Goal: Task Accomplishment & Management: Use online tool/utility

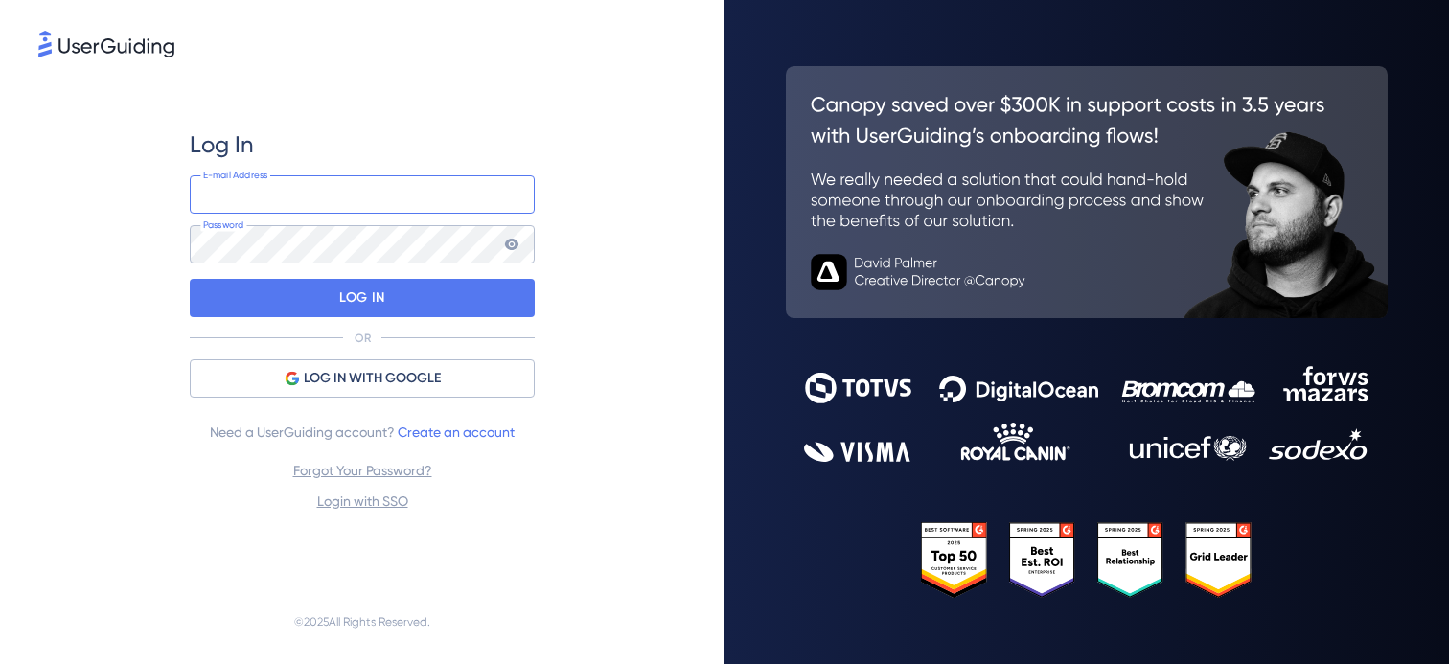
click at [311, 205] on input "email" at bounding box center [362, 194] width 345 height 38
type input "[EMAIL_ADDRESS][DOMAIN_NAME]"
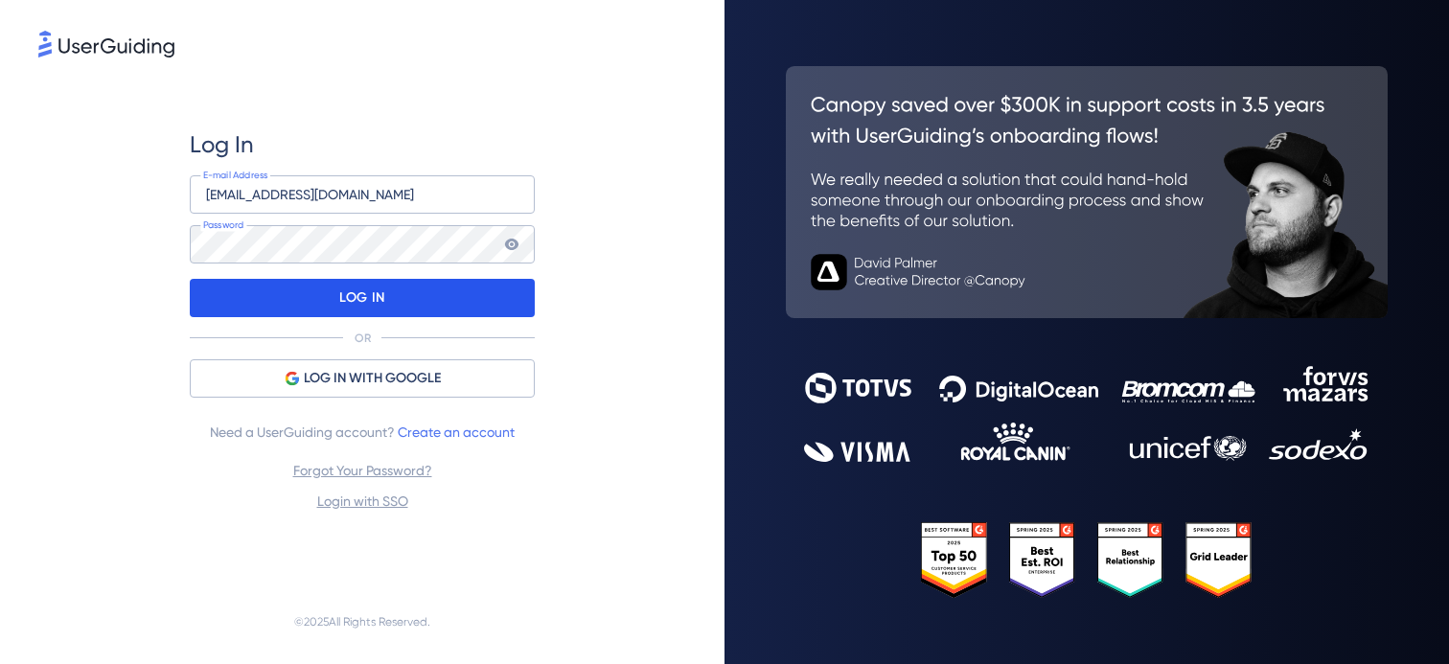
click at [389, 299] on div "LOG IN" at bounding box center [362, 298] width 345 height 38
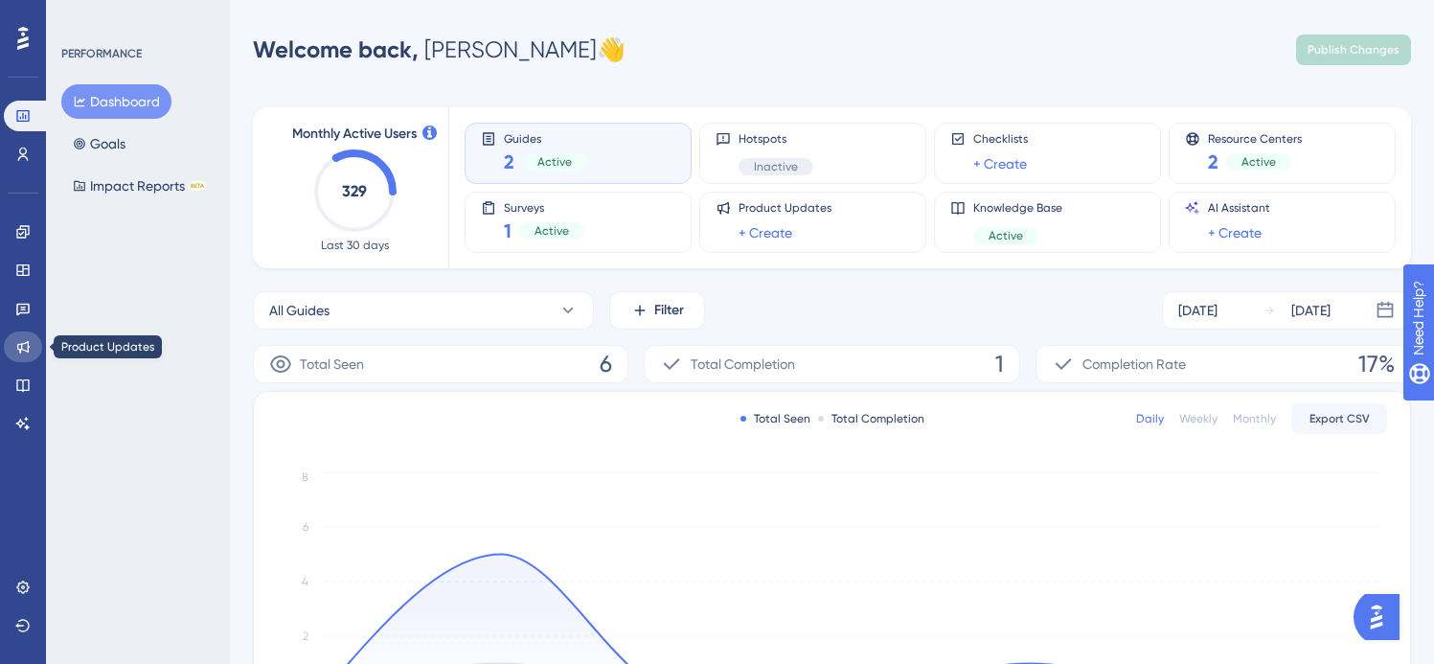
click at [30, 349] on link at bounding box center [23, 346] width 38 height 31
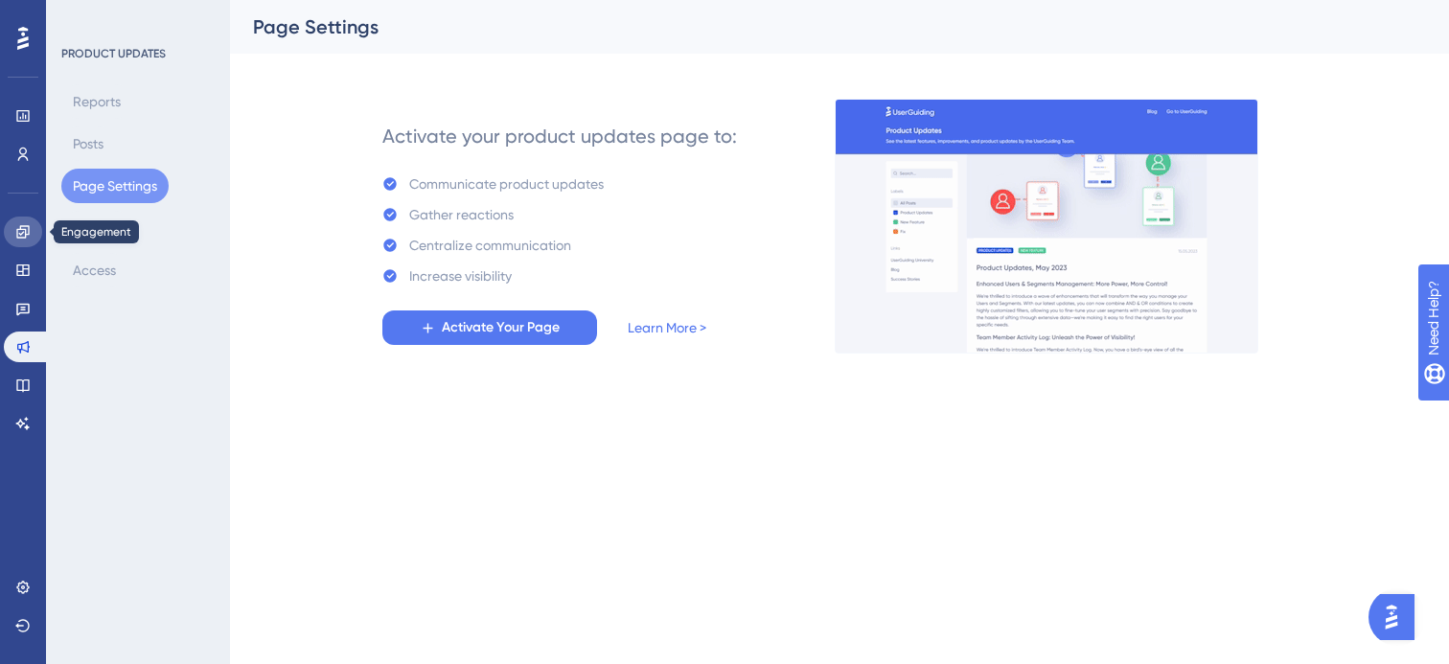
click at [28, 246] on link at bounding box center [23, 232] width 38 height 31
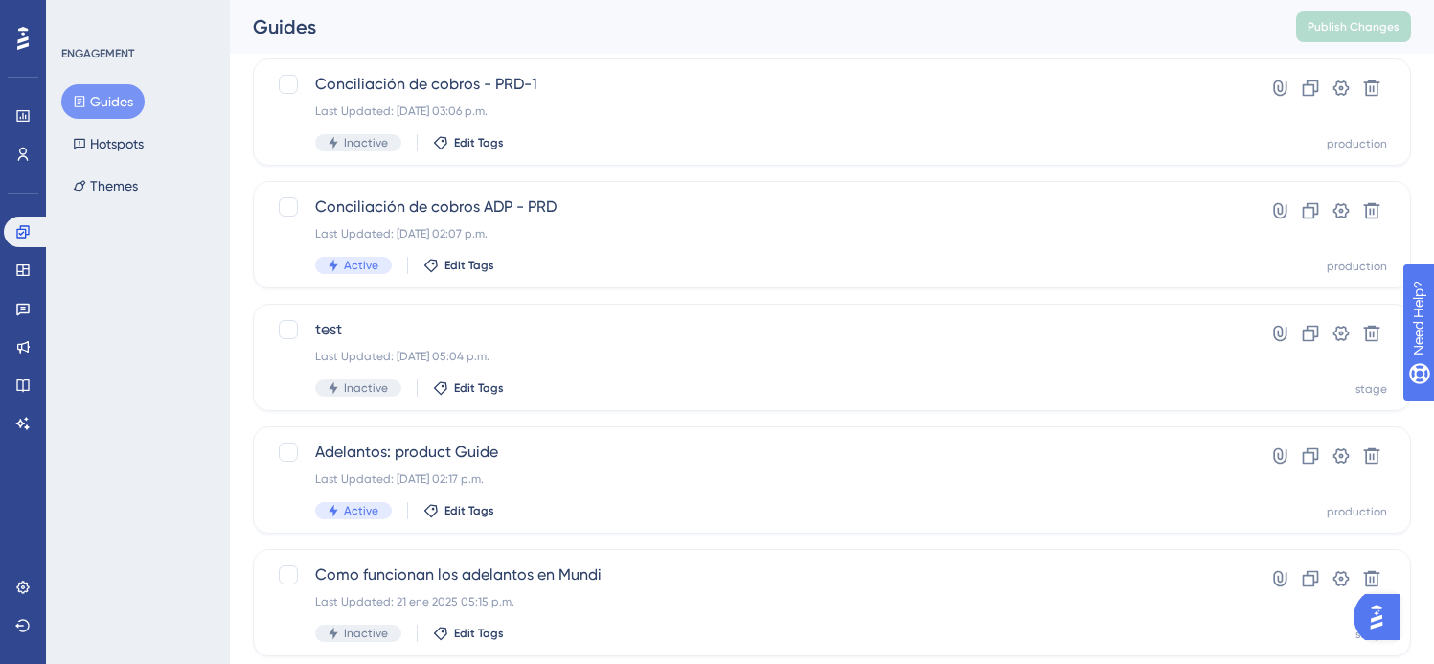
scroll to position [823, 0]
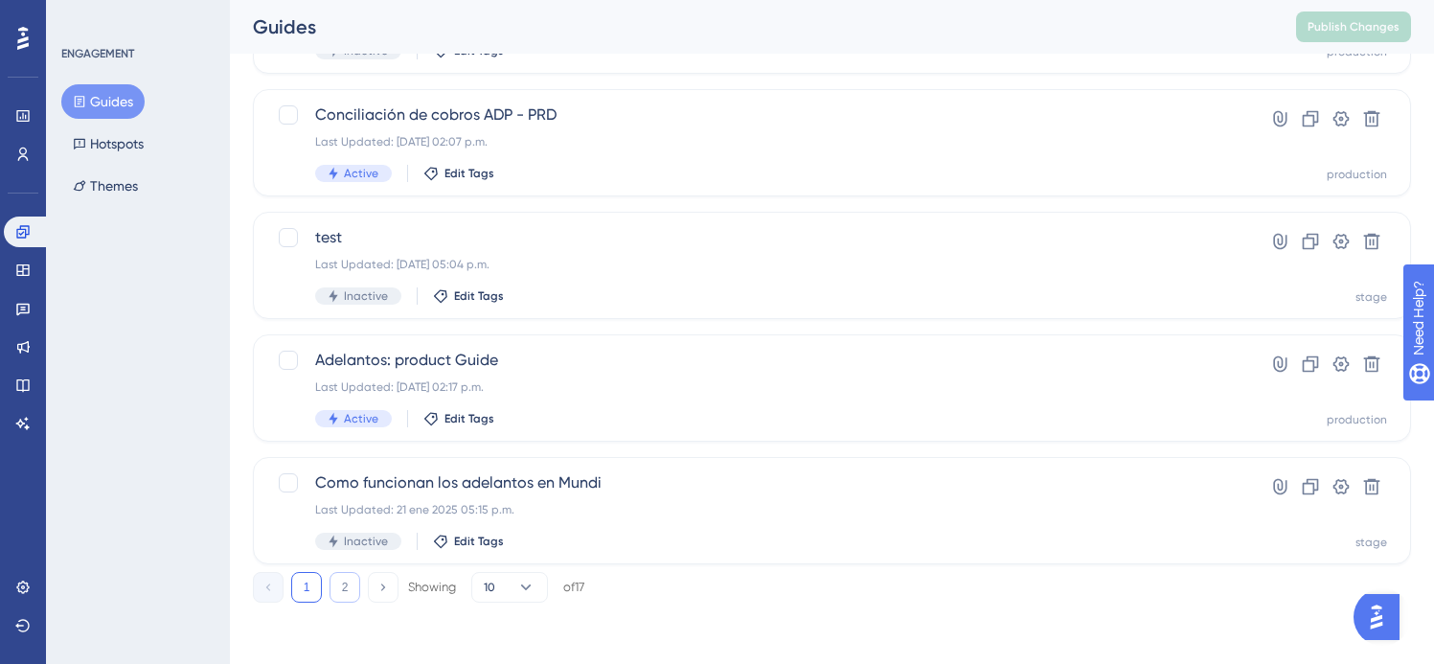
click at [338, 584] on button "2" at bounding box center [345, 587] width 31 height 31
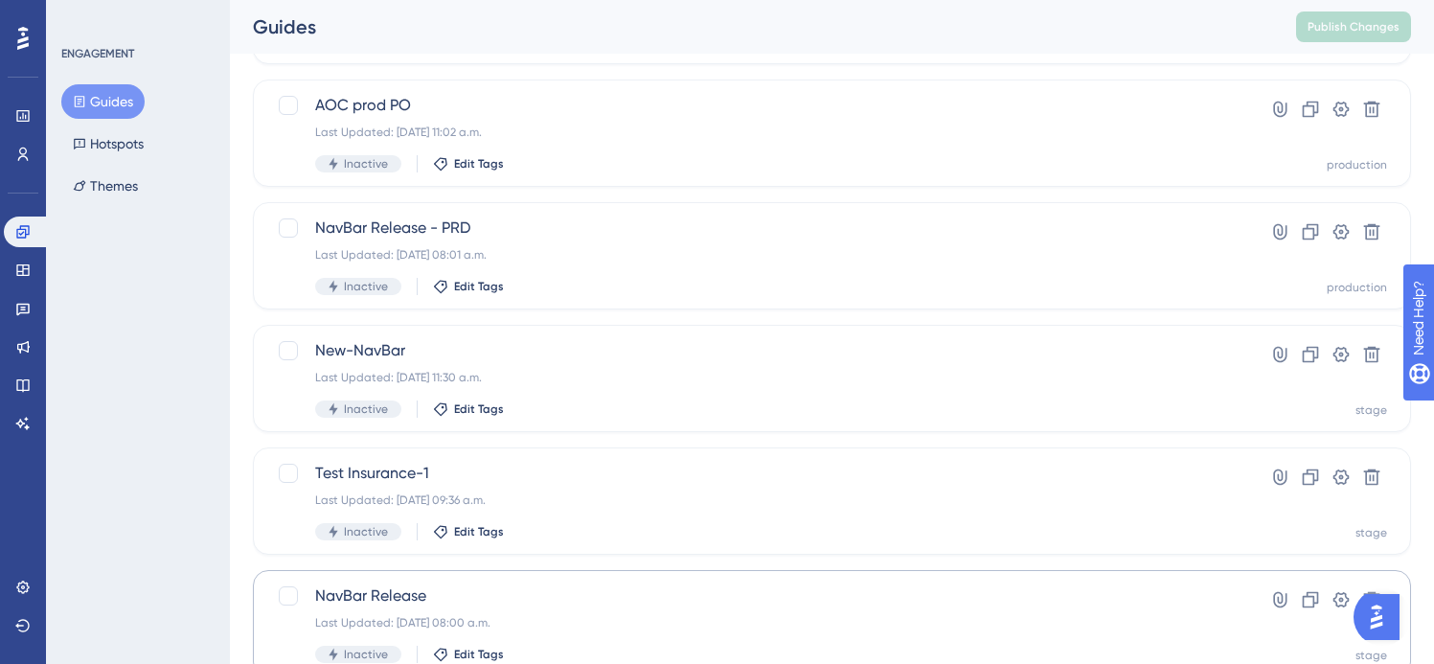
scroll to position [455, 0]
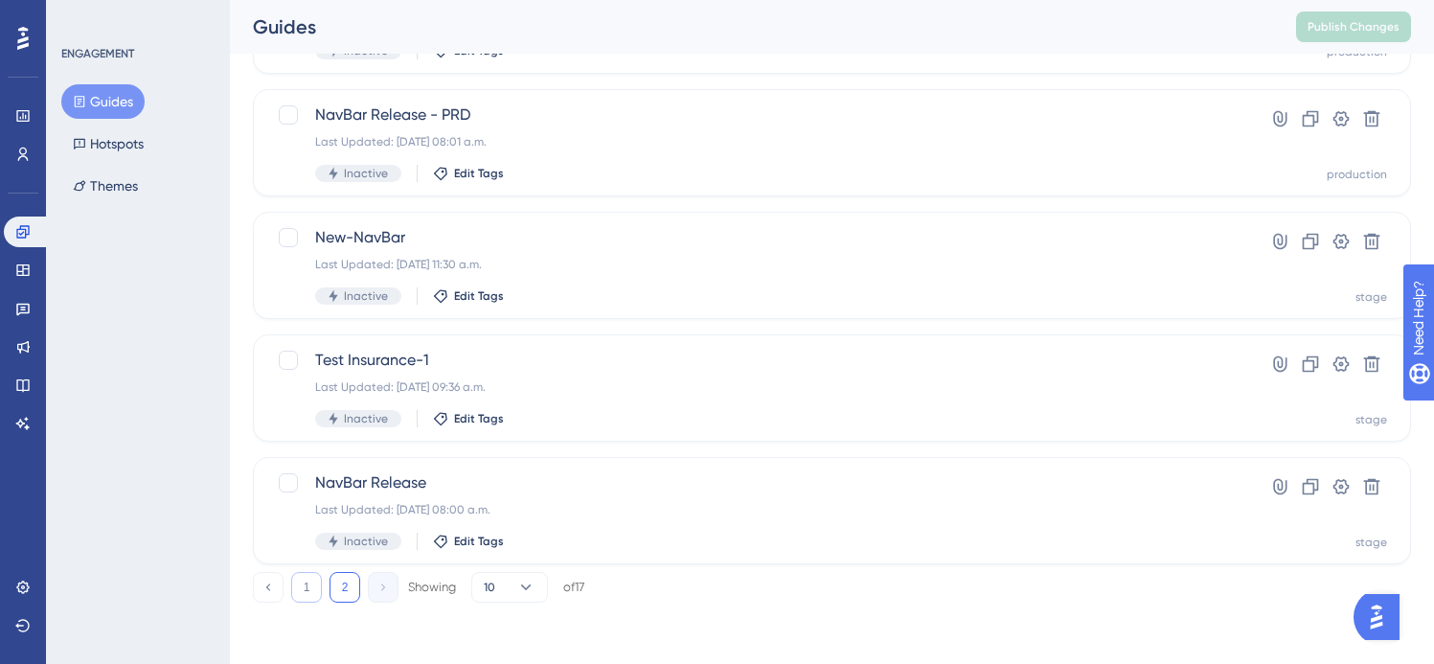
click at [312, 592] on button "1" at bounding box center [306, 587] width 31 height 31
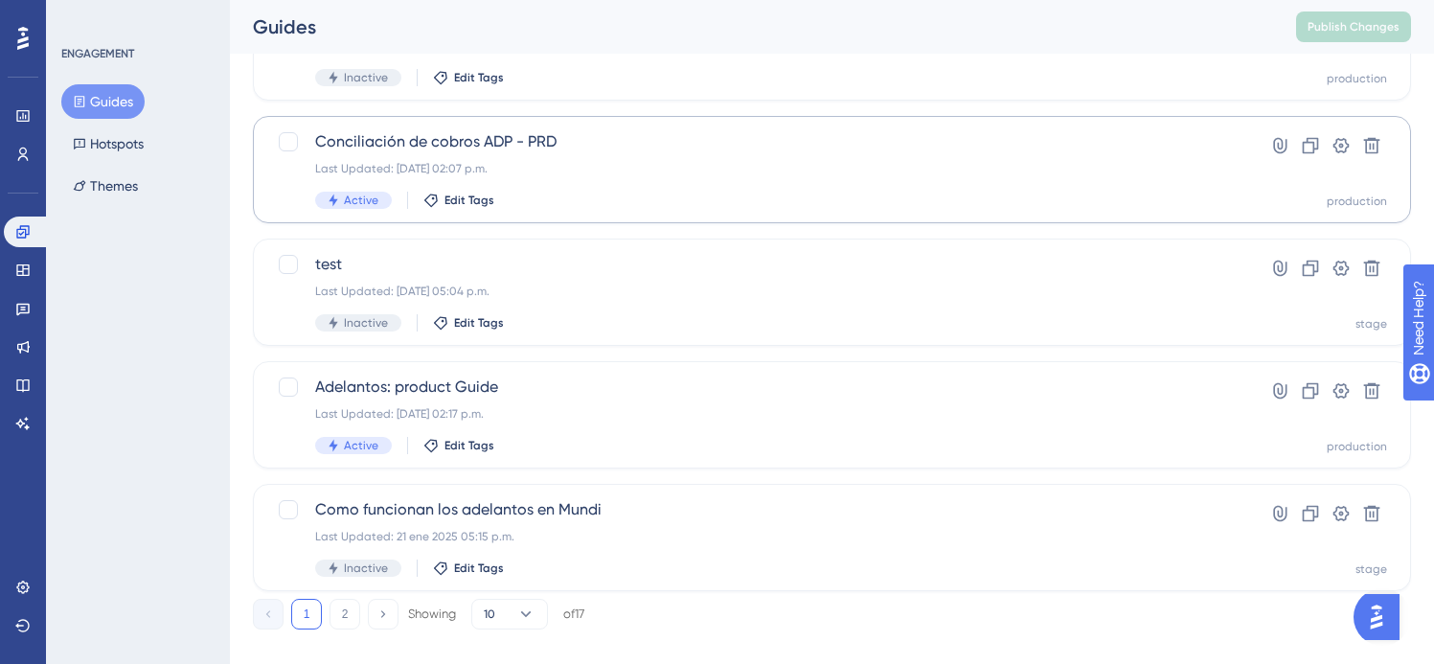
scroll to position [823, 0]
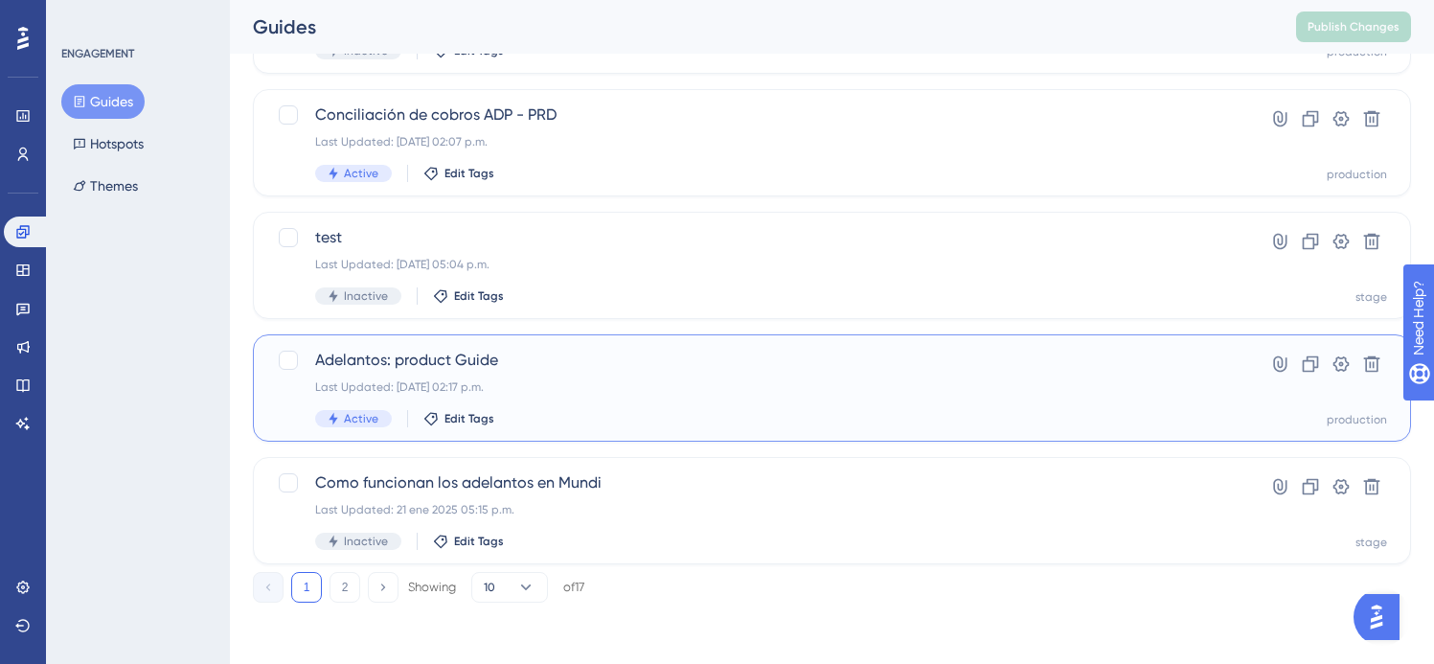
click at [635, 390] on div "Last Updated: [DATE] 02:17 p.m." at bounding box center [755, 386] width 880 height 15
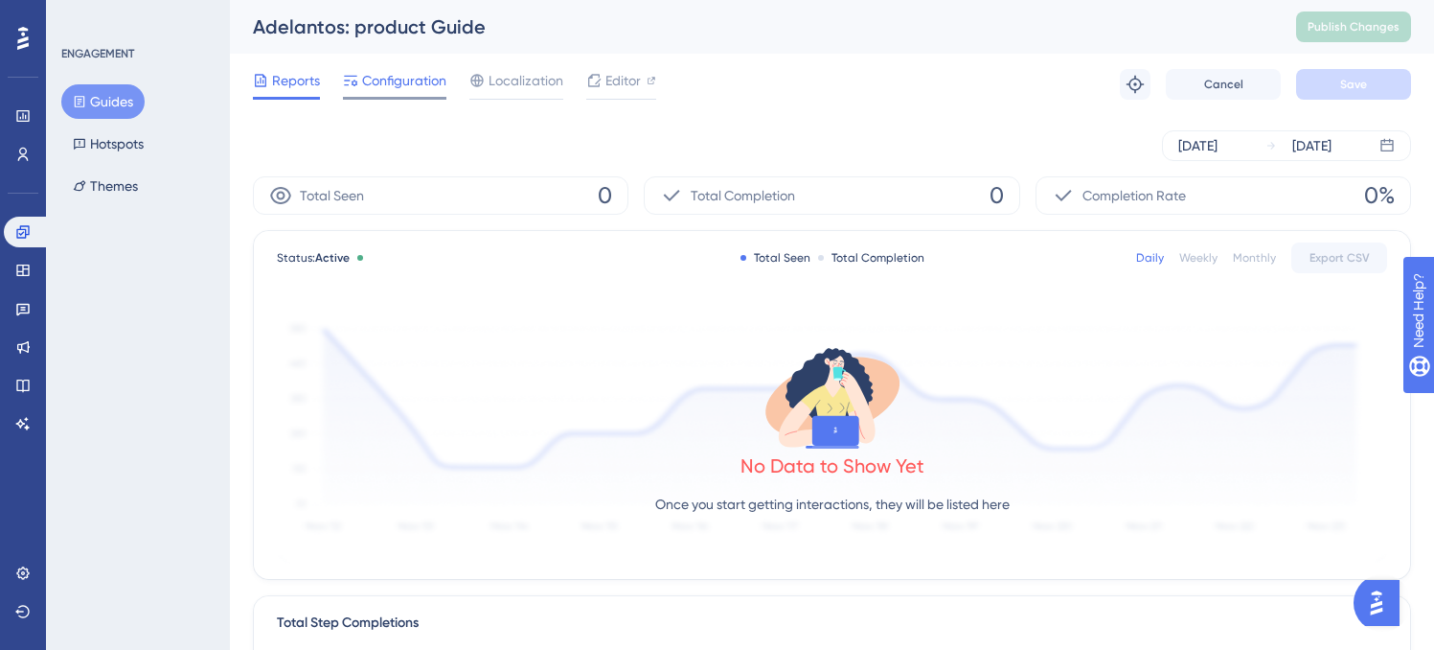
drag, startPoint x: 420, startPoint y: 78, endPoint x: 423, endPoint y: 89, distance: 11.9
click at [420, 78] on span "Configuration" at bounding box center [404, 80] width 84 height 23
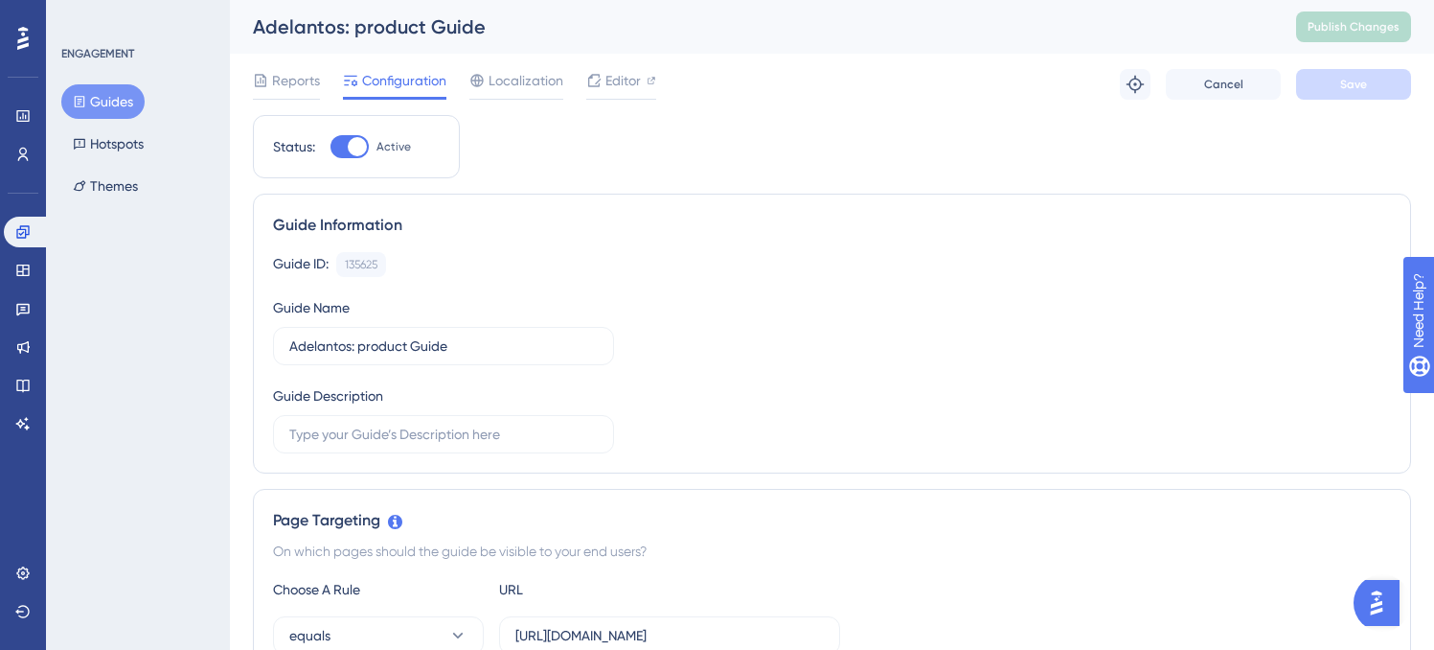
drag, startPoint x: 308, startPoint y: 74, endPoint x: 129, endPoint y: 97, distance: 179.7
click at [308, 74] on span "Reports" at bounding box center [296, 80] width 48 height 23
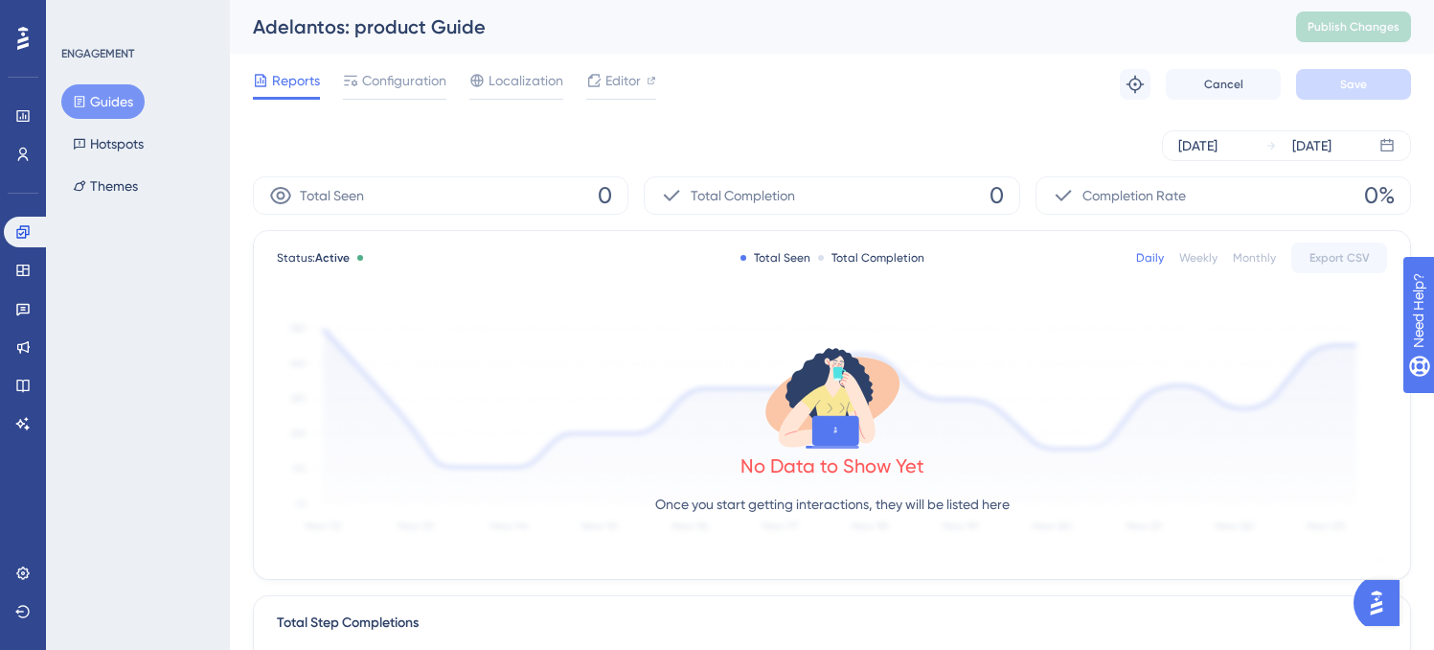
drag, startPoint x: 119, startPoint y: 101, endPoint x: 243, endPoint y: 216, distance: 169.5
click at [119, 101] on button "Guides" at bounding box center [102, 101] width 83 height 34
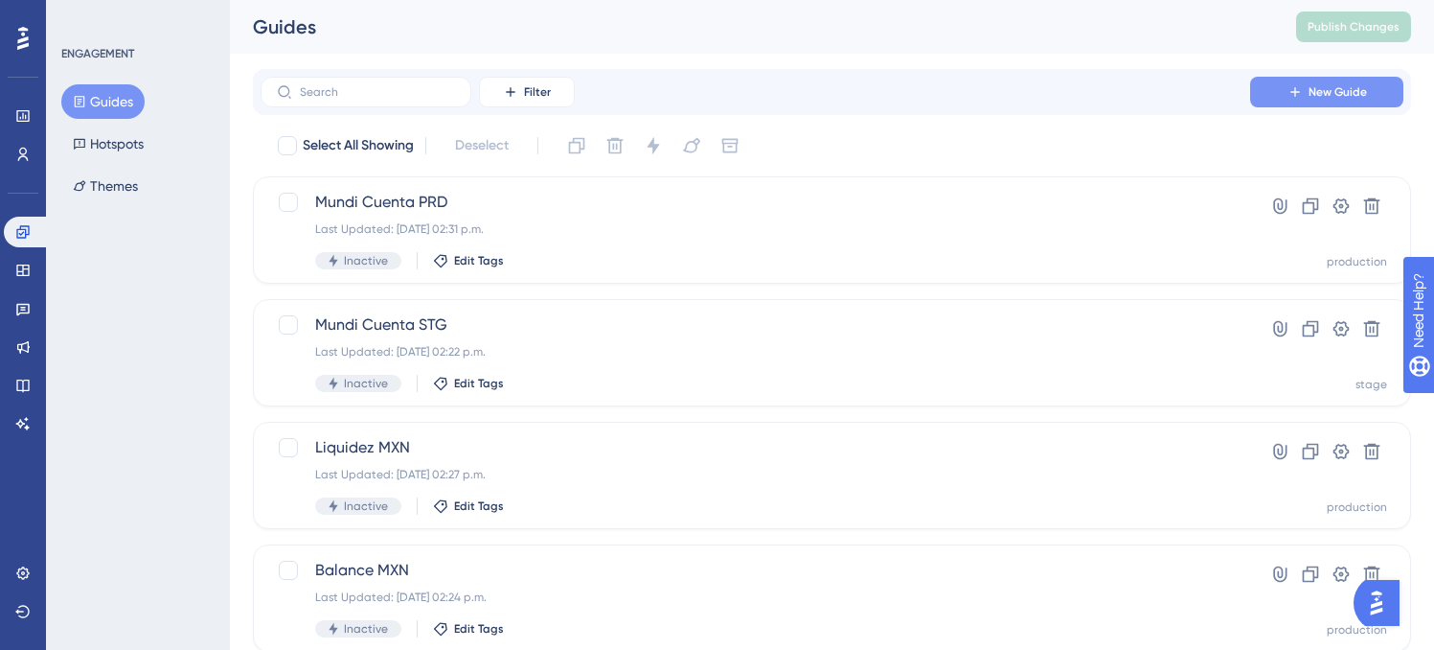
click at [1304, 99] on button "New Guide" at bounding box center [1326, 92] width 153 height 31
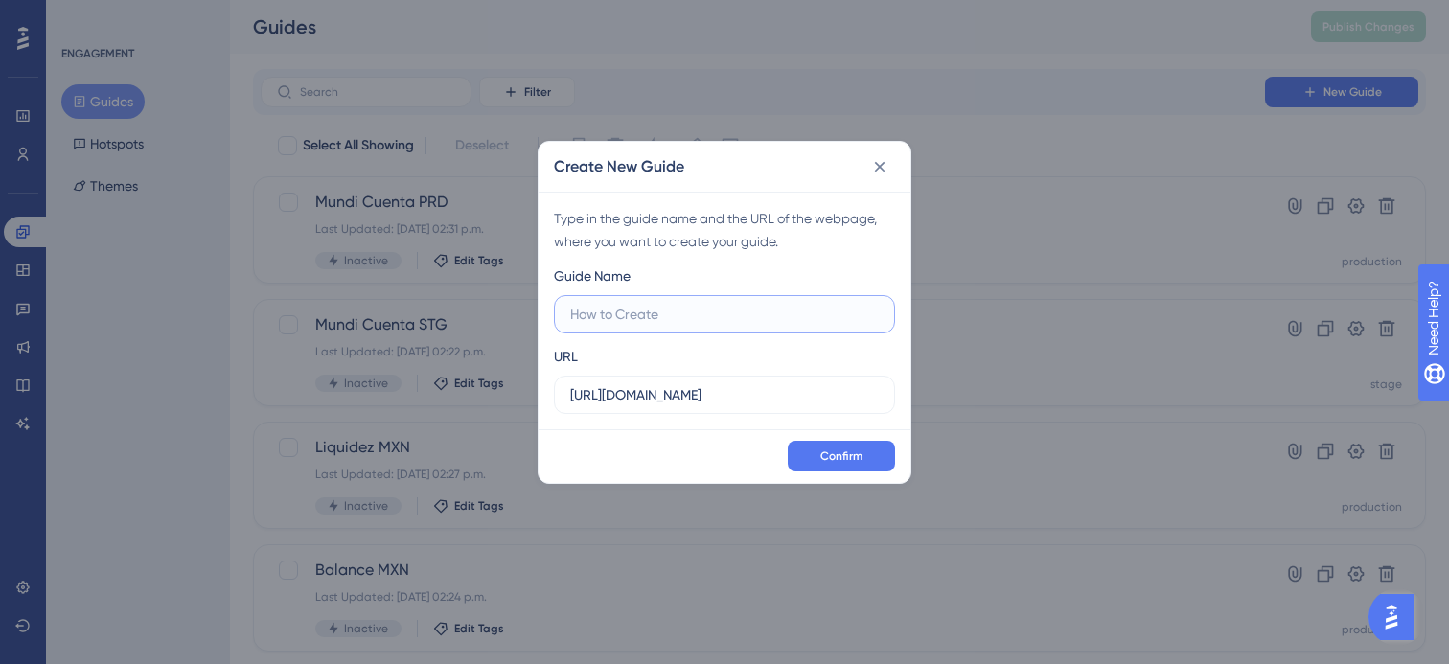
paste input "[URL][DOMAIN_NAME]"
type input "[URL][DOMAIN_NAME]"
drag, startPoint x: 798, startPoint y: 396, endPoint x: 454, endPoint y: 391, distance: 344.0
click at [447, 391] on div "Create New Guide Type in the guide name and the URL of the webpage, where you w…" at bounding box center [724, 332] width 1449 height 664
paste input "/factoring/landing"
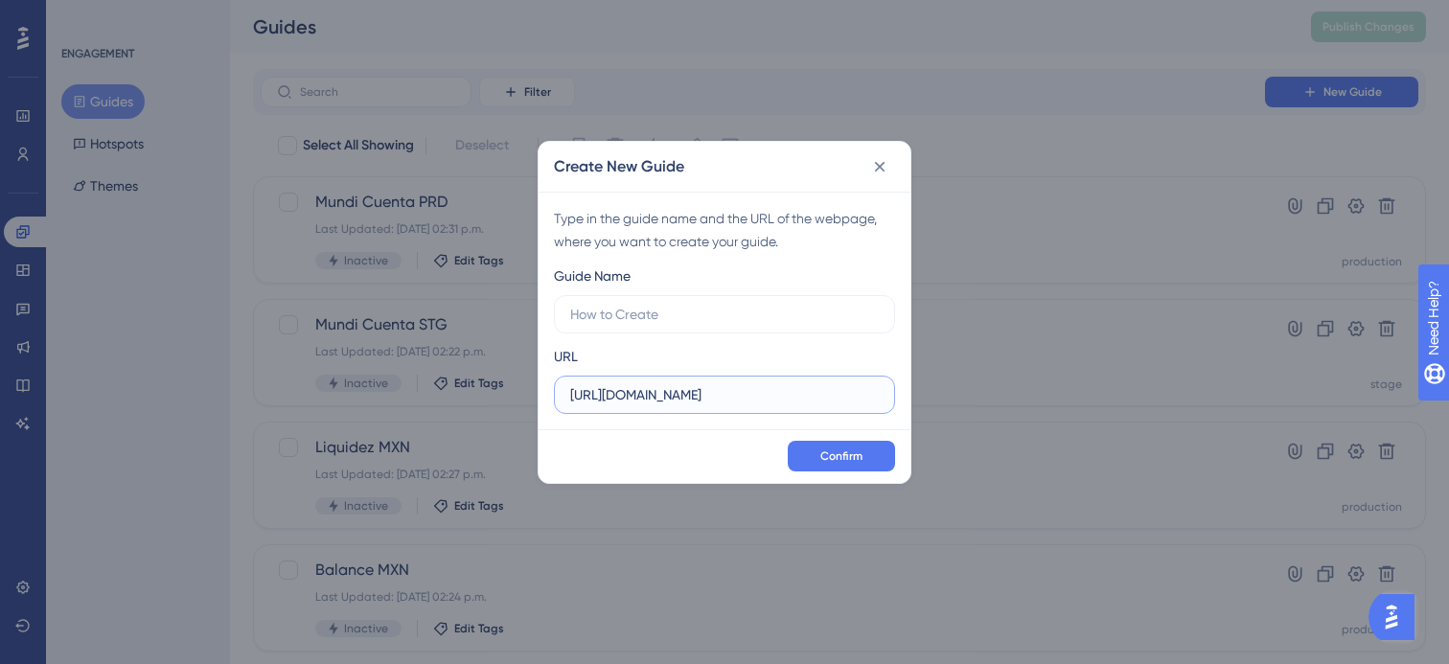
scroll to position [0, 8]
type input "[URL][DOMAIN_NAME]"
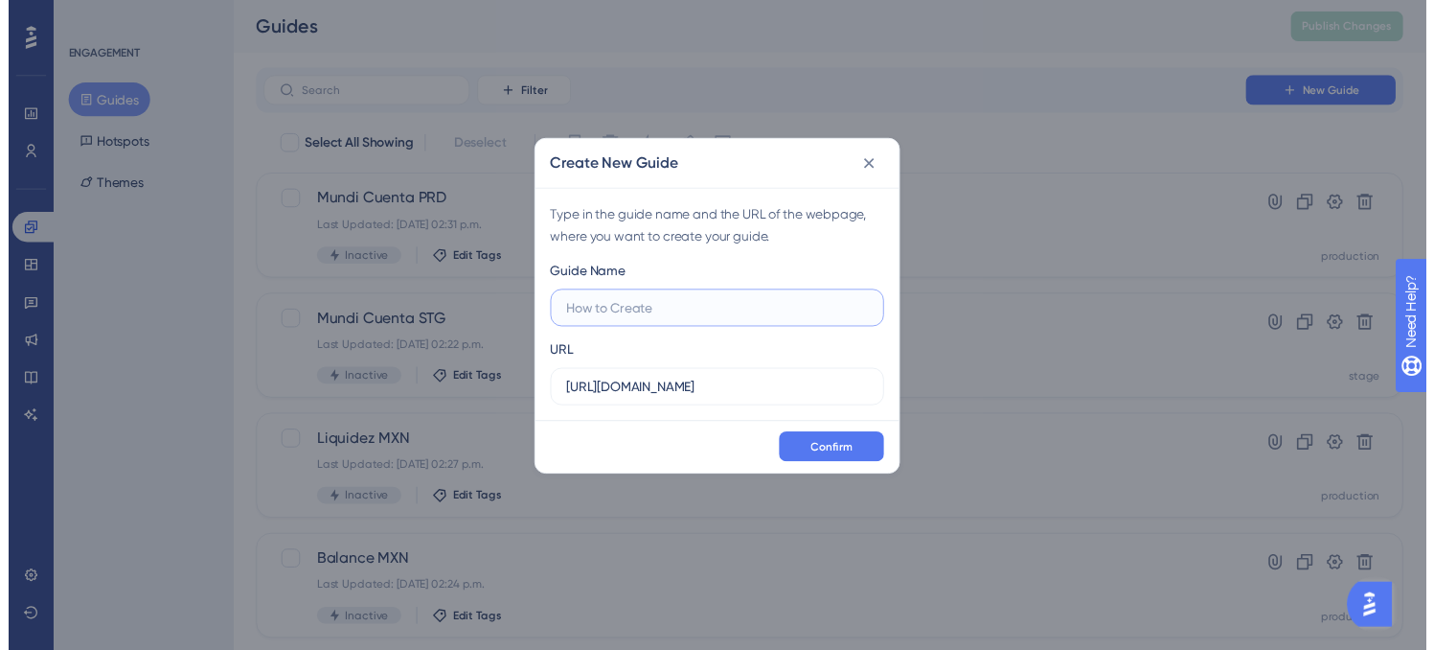
scroll to position [0, 0]
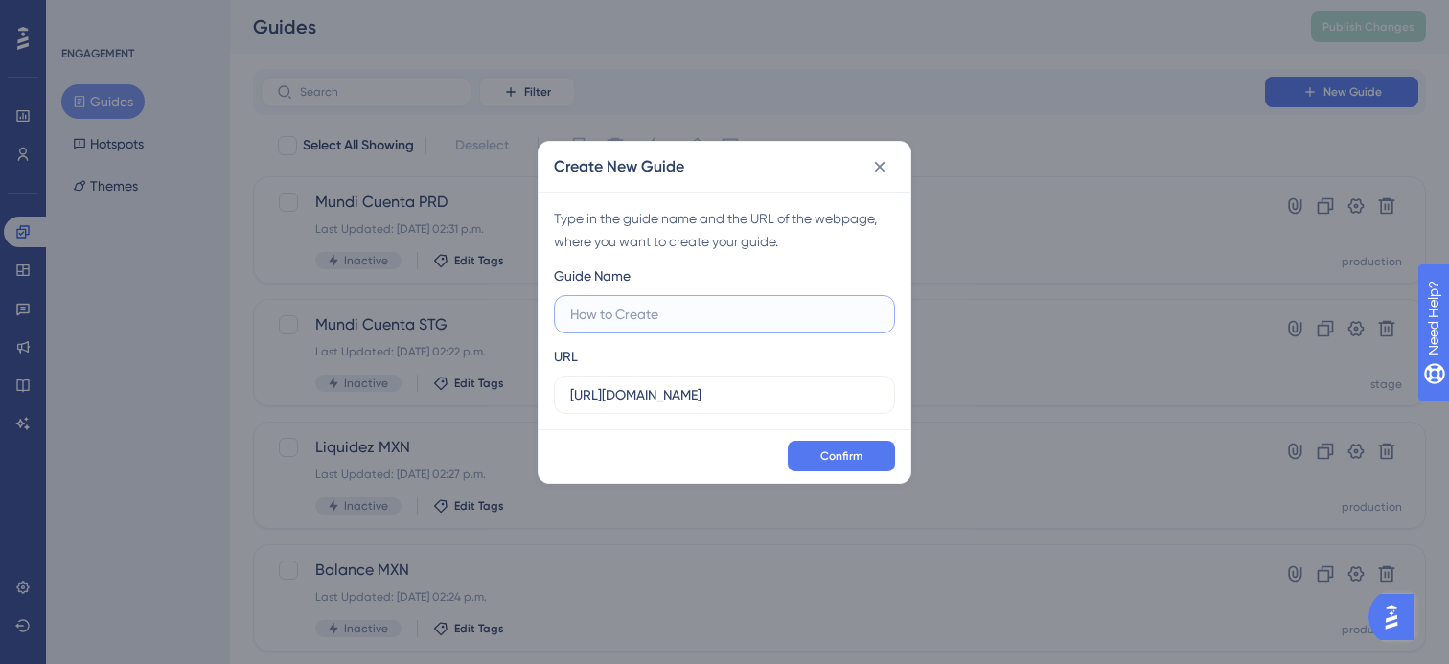
click at [731, 320] on input "text" at bounding box center [724, 314] width 308 height 21
type input "Adelantos en MC"
click at [845, 446] on button "Confirm" at bounding box center [841, 456] width 107 height 31
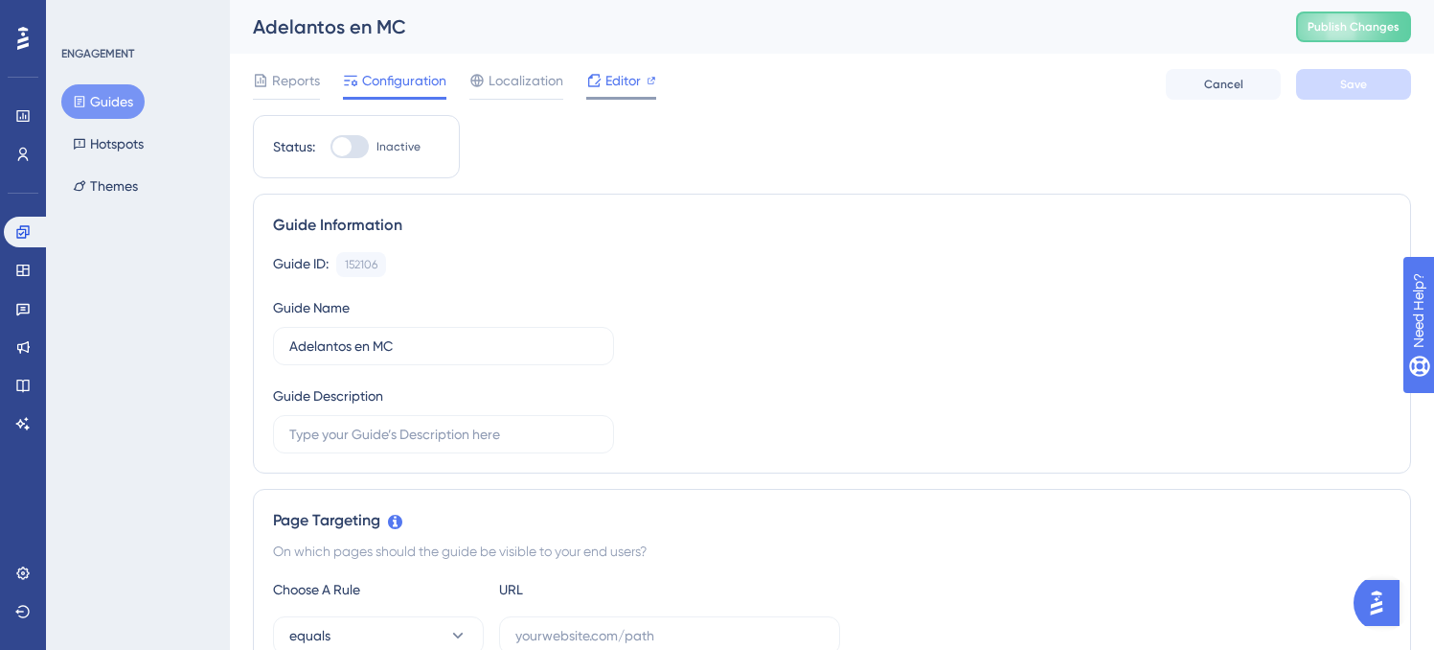
click at [628, 71] on span "Editor" at bounding box center [622, 80] width 35 height 23
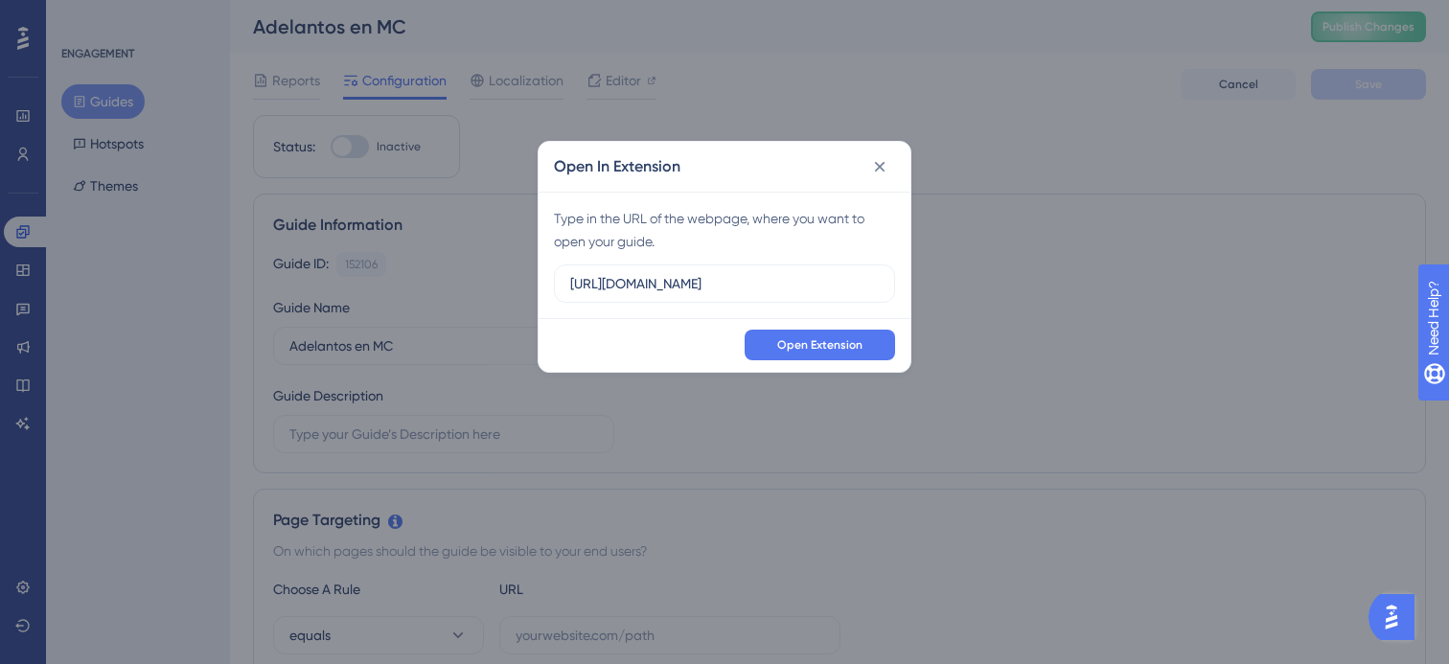
drag, startPoint x: 803, startPoint y: 289, endPoint x: 368, endPoint y: 275, distance: 435.2
click at [368, 275] on div "Open In Extension Type in the URL of the webpage, where you want to open your g…" at bounding box center [724, 332] width 1449 height 664
type input "[URL][DOMAIN_NAME]"
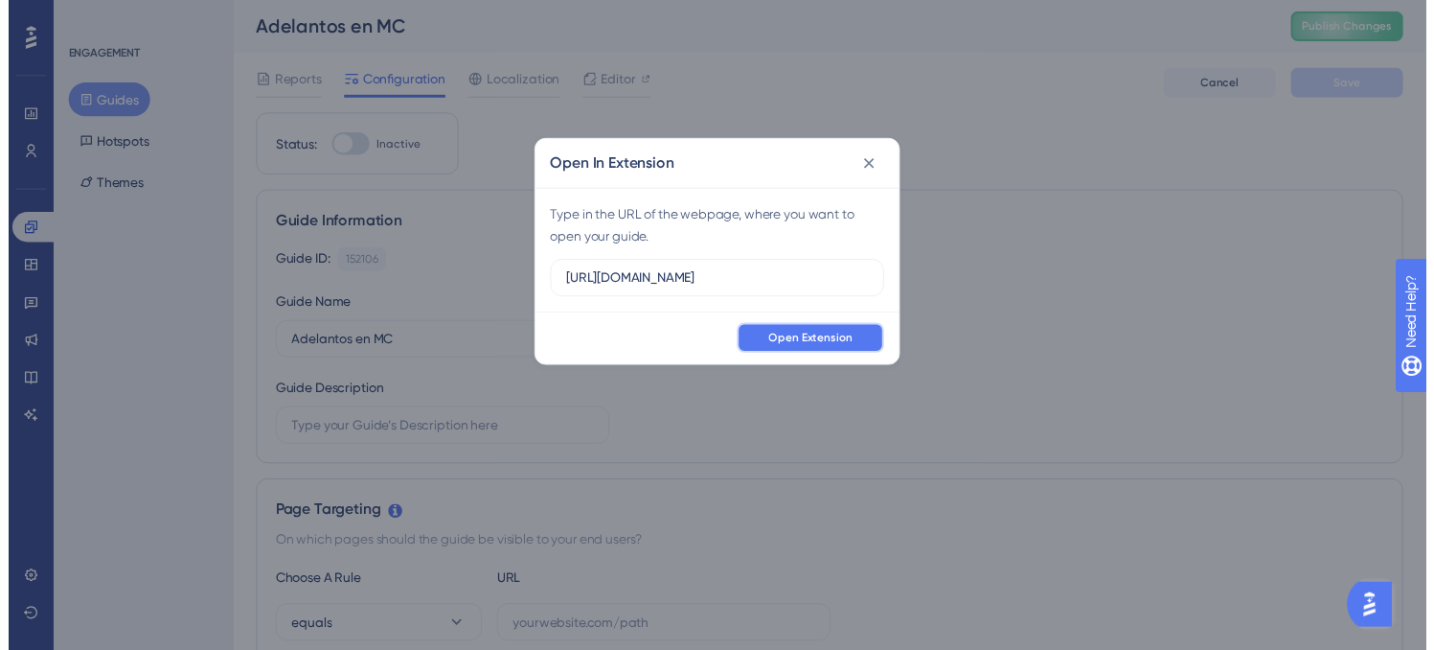
scroll to position [0, 0]
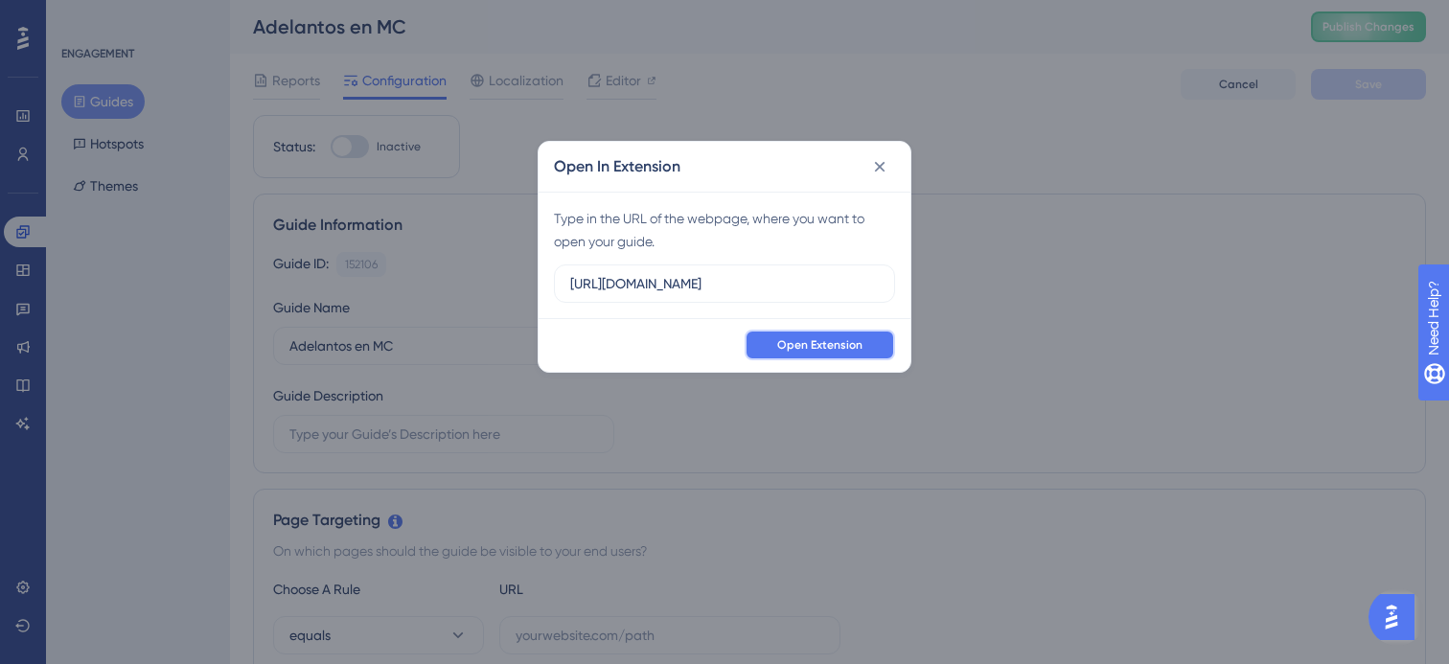
click at [783, 354] on button "Open Extension" at bounding box center [819, 345] width 150 height 31
click at [870, 173] on icon at bounding box center [879, 166] width 19 height 19
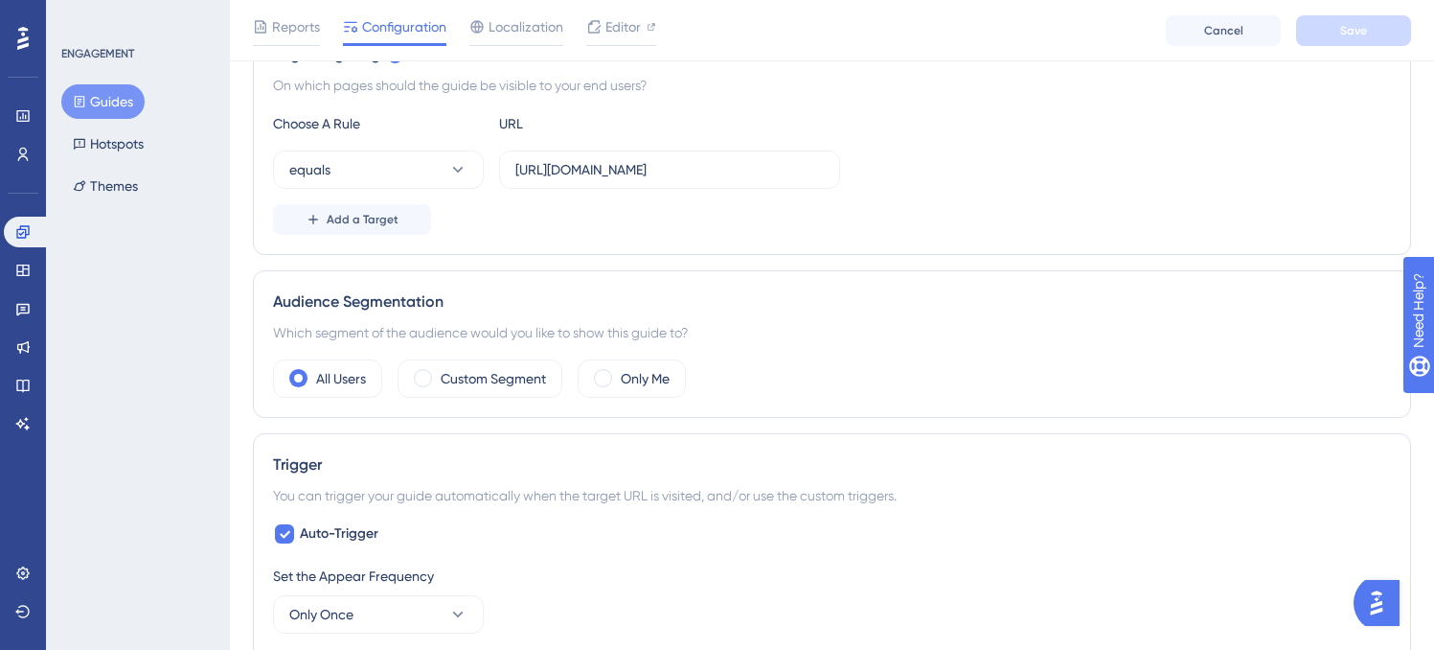
scroll to position [472, 0]
click at [348, 224] on span "Add a Target" at bounding box center [363, 220] width 72 height 15
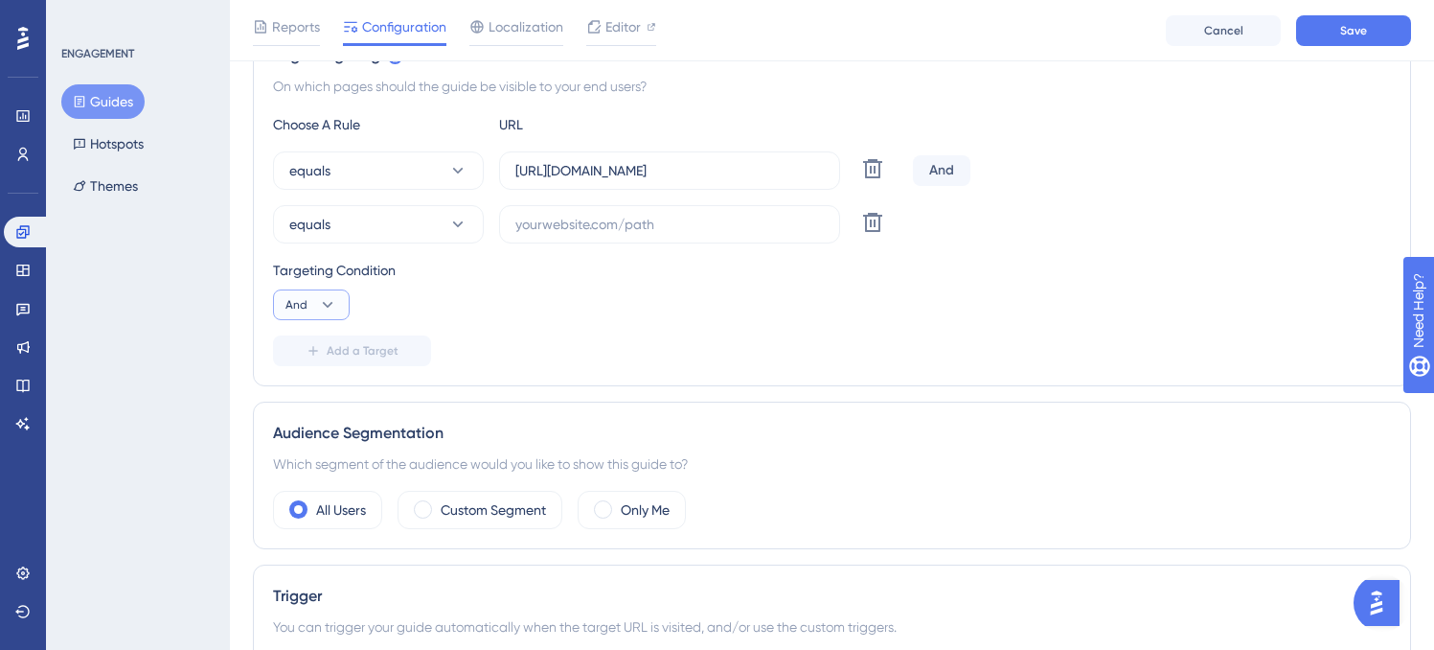
click at [325, 308] on icon at bounding box center [327, 304] width 19 height 19
click at [868, 221] on icon at bounding box center [872, 222] width 23 height 23
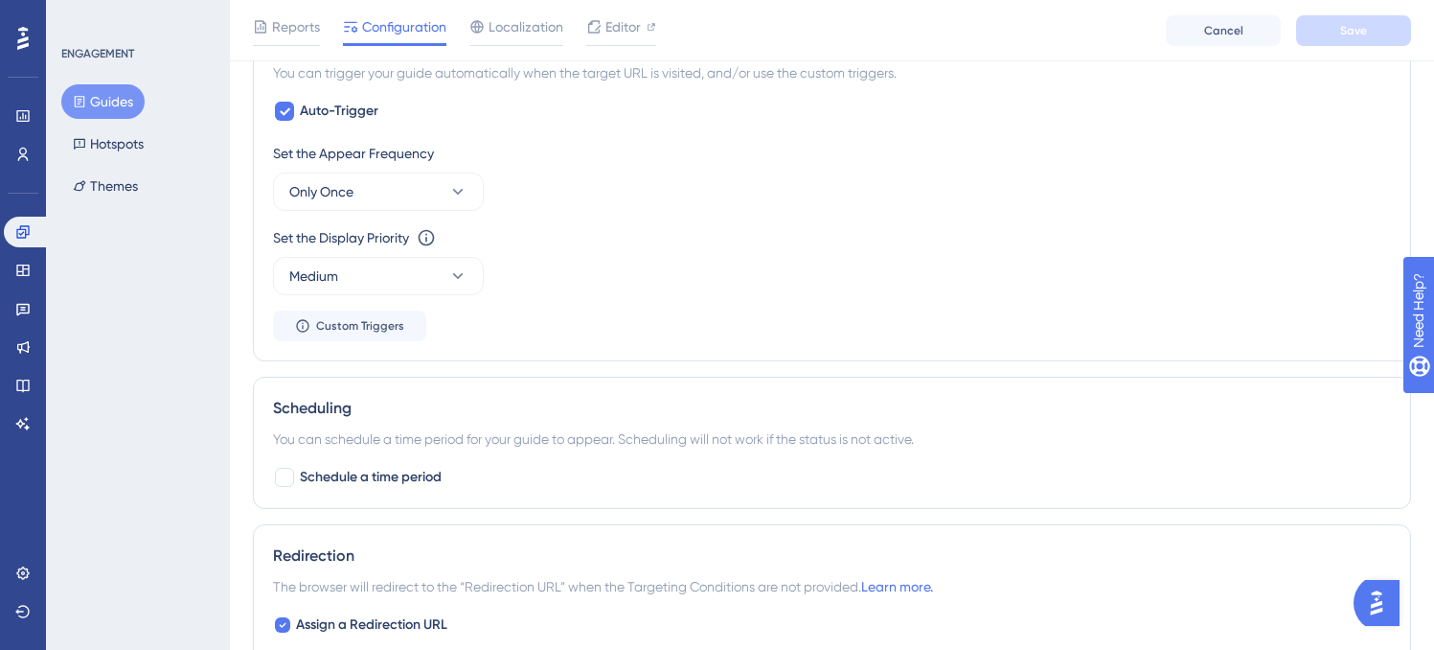
scroll to position [913, 0]
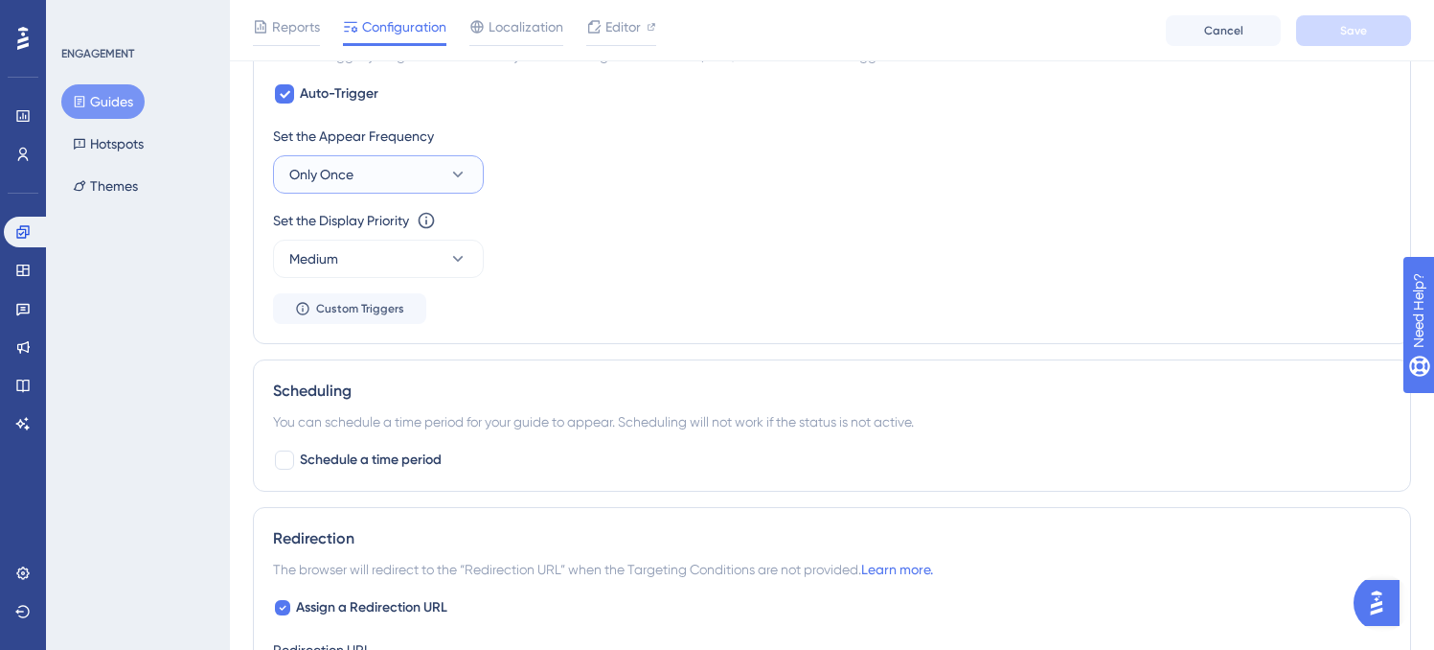
click at [428, 175] on button "Only Once" at bounding box center [378, 174] width 211 height 38
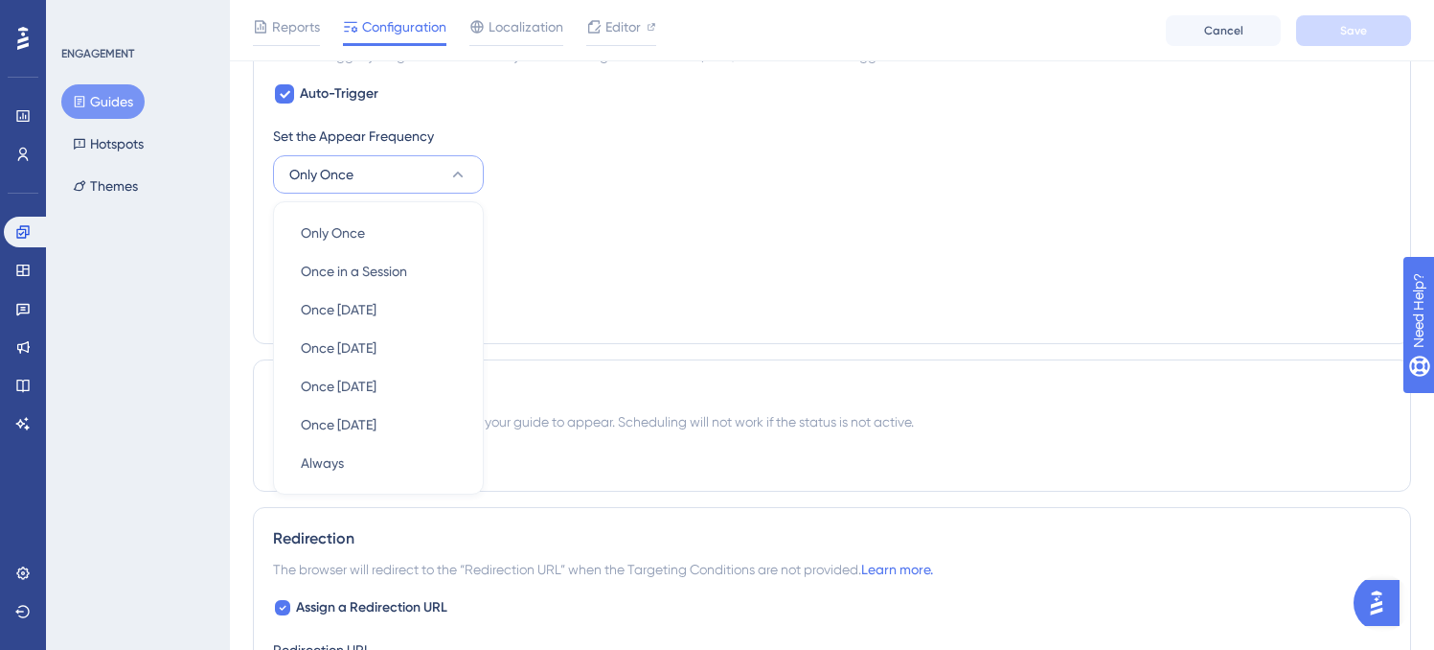
scroll to position [935, 0]
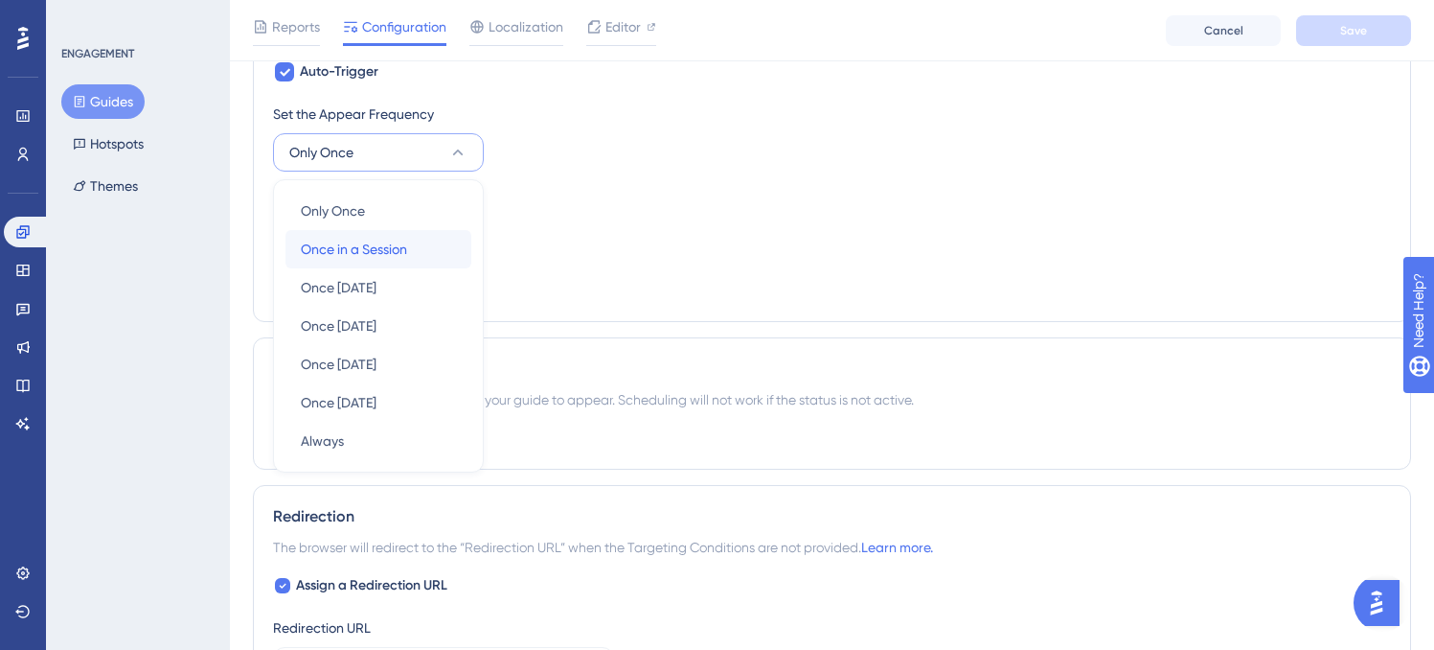
click at [397, 252] on span "Once in a Session" at bounding box center [354, 249] width 106 height 23
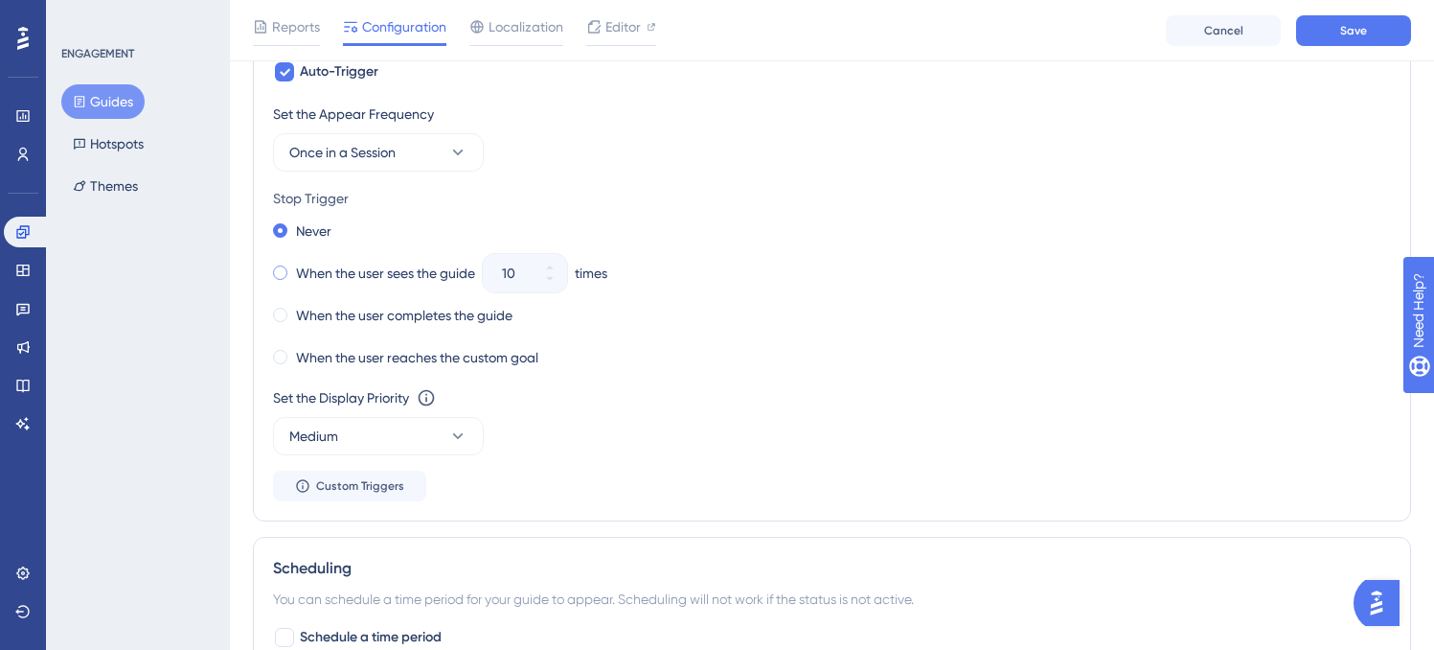
click at [285, 272] on span at bounding box center [280, 272] width 14 height 14
click at [293, 268] on input "radio" at bounding box center [293, 268] width 0 height 0
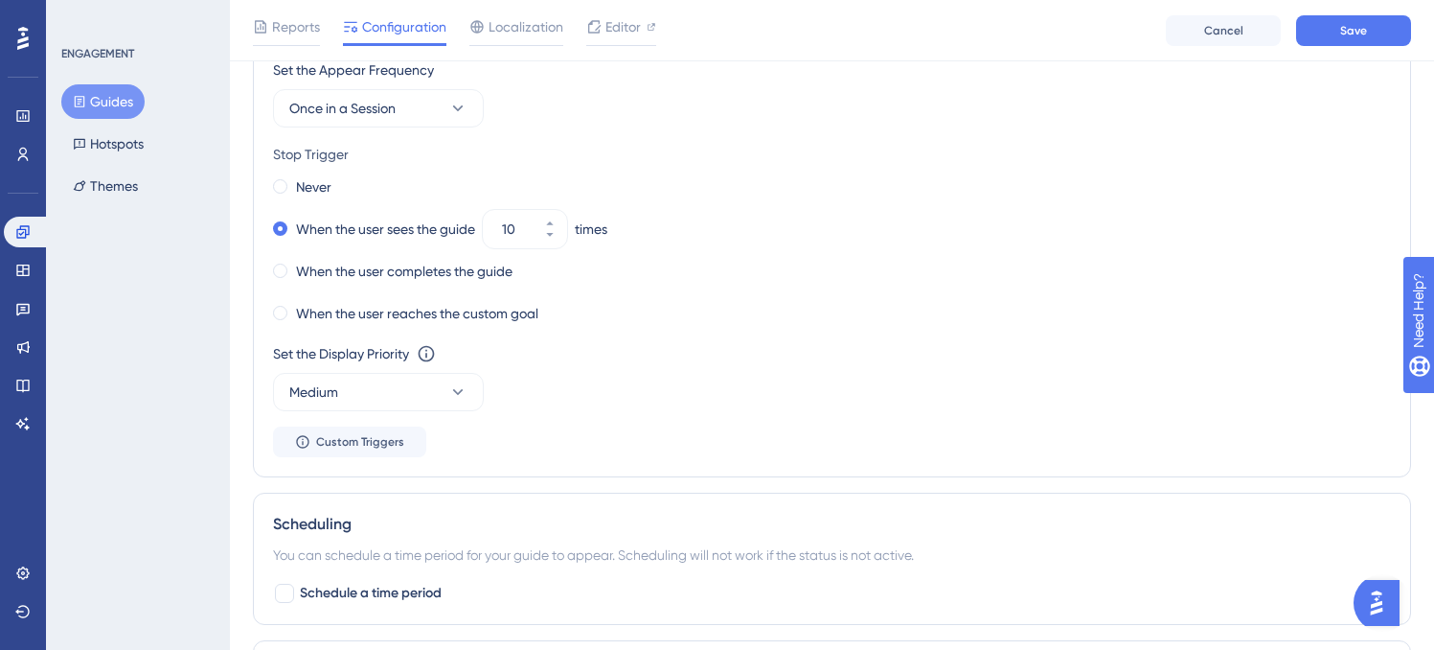
scroll to position [983, 0]
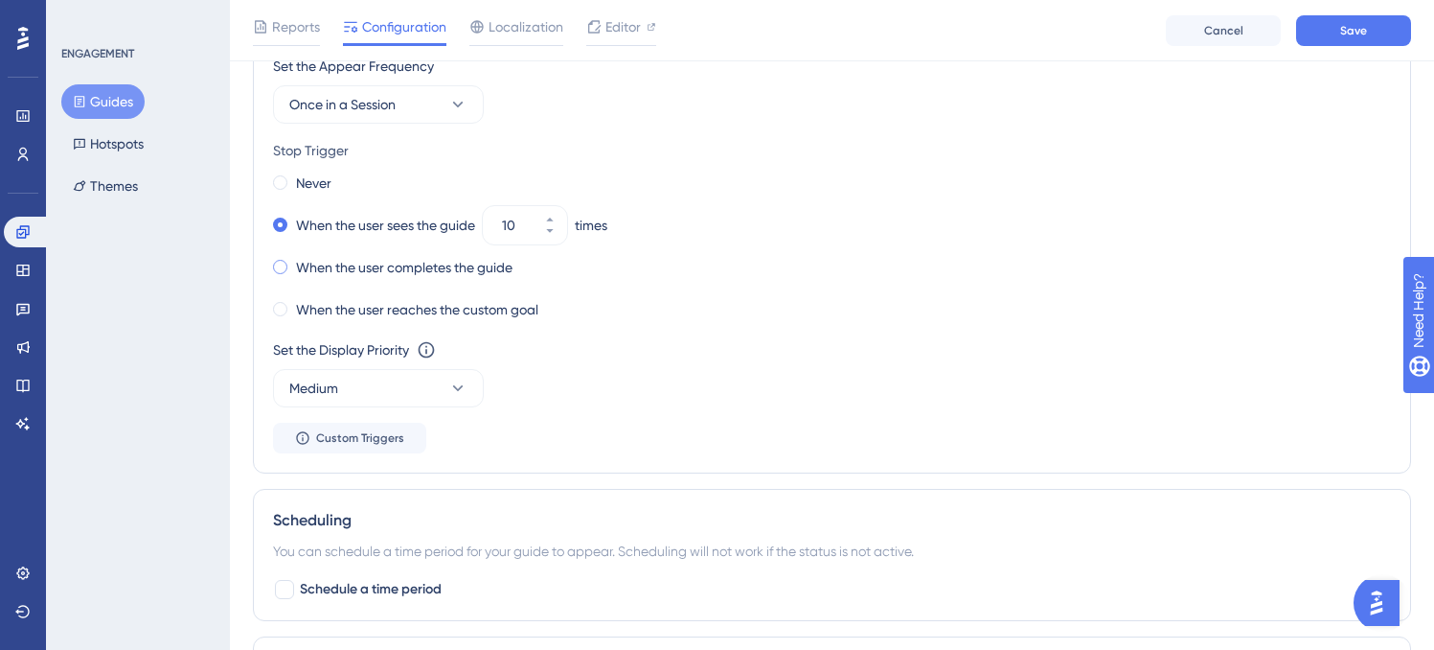
click at [286, 265] on span at bounding box center [280, 267] width 14 height 14
click at [293, 263] on input "radio" at bounding box center [293, 263] width 0 height 0
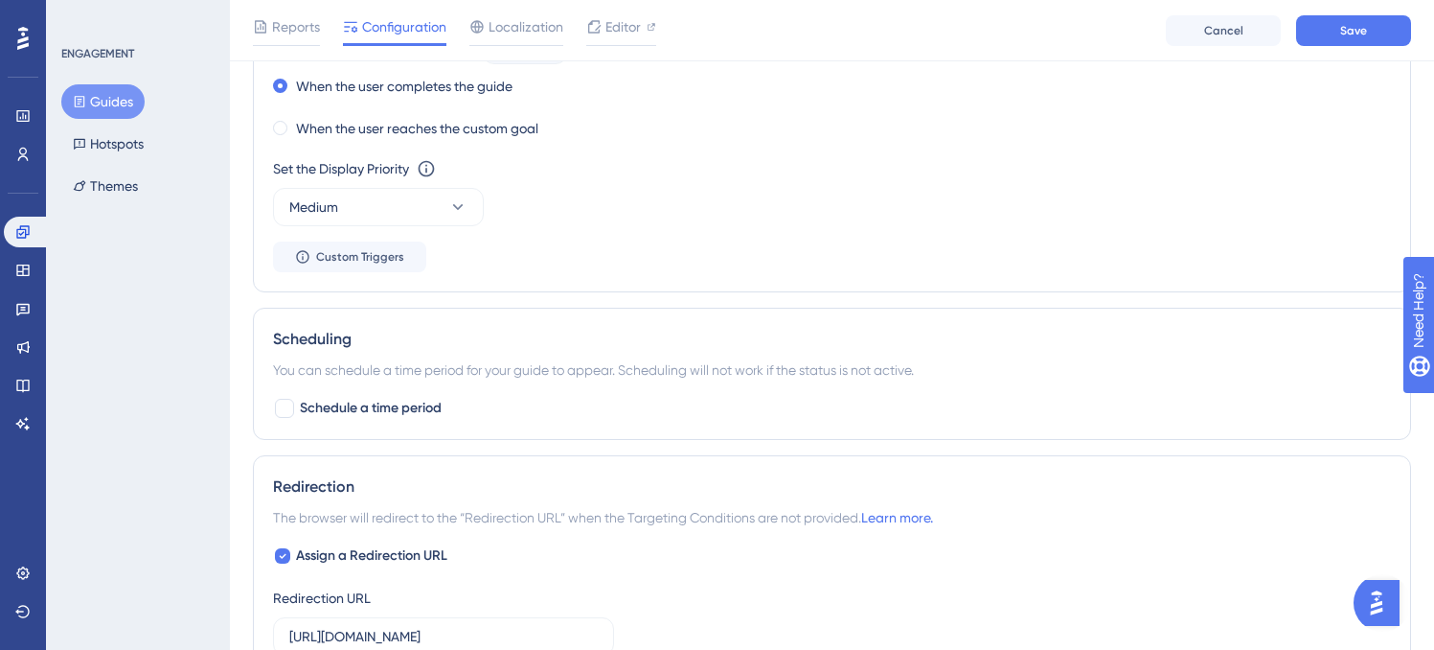
scroll to position [0, 0]
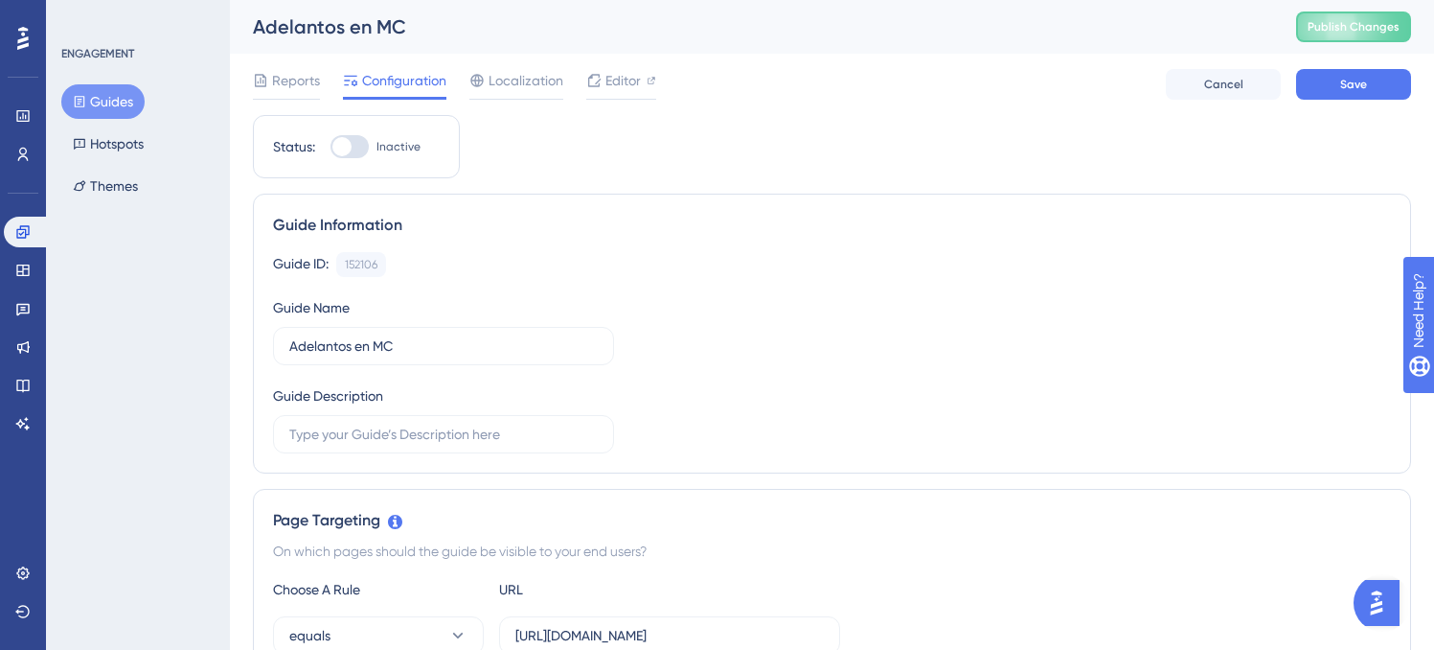
click at [354, 142] on div at bounding box center [350, 146] width 38 height 23
click at [331, 147] on input "Inactive" at bounding box center [330, 147] width 1 height 1
checkbox input "true"
click at [1368, 90] on button "Save" at bounding box center [1353, 84] width 115 height 31
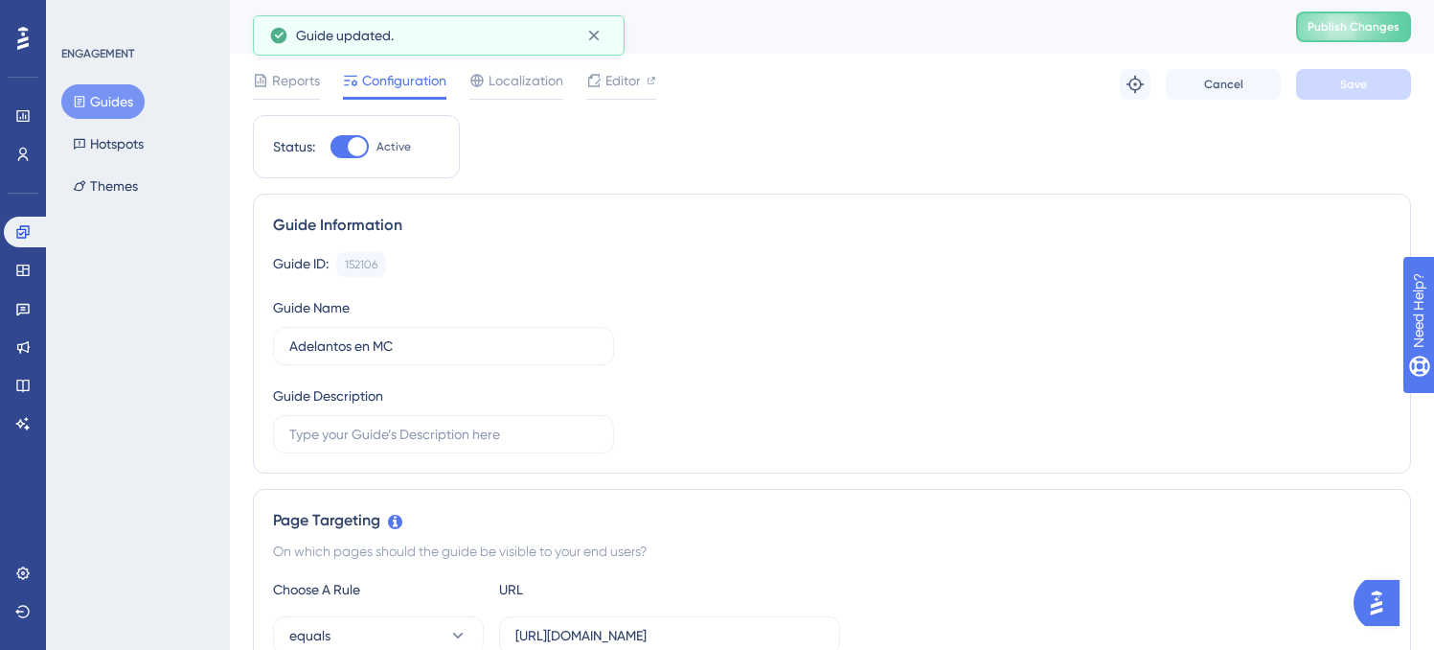
click at [1368, 27] on span "Publish Changes" at bounding box center [1354, 26] width 92 height 15
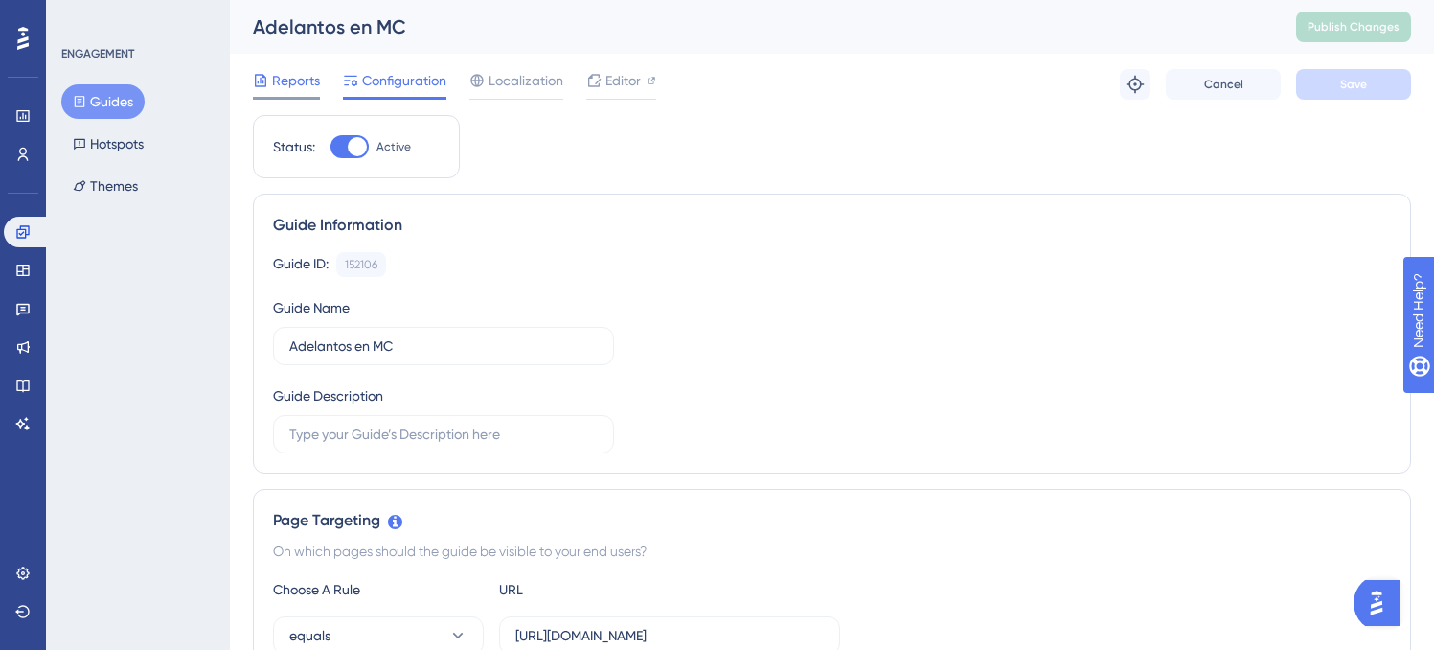
click at [277, 75] on span "Reports" at bounding box center [296, 80] width 48 height 23
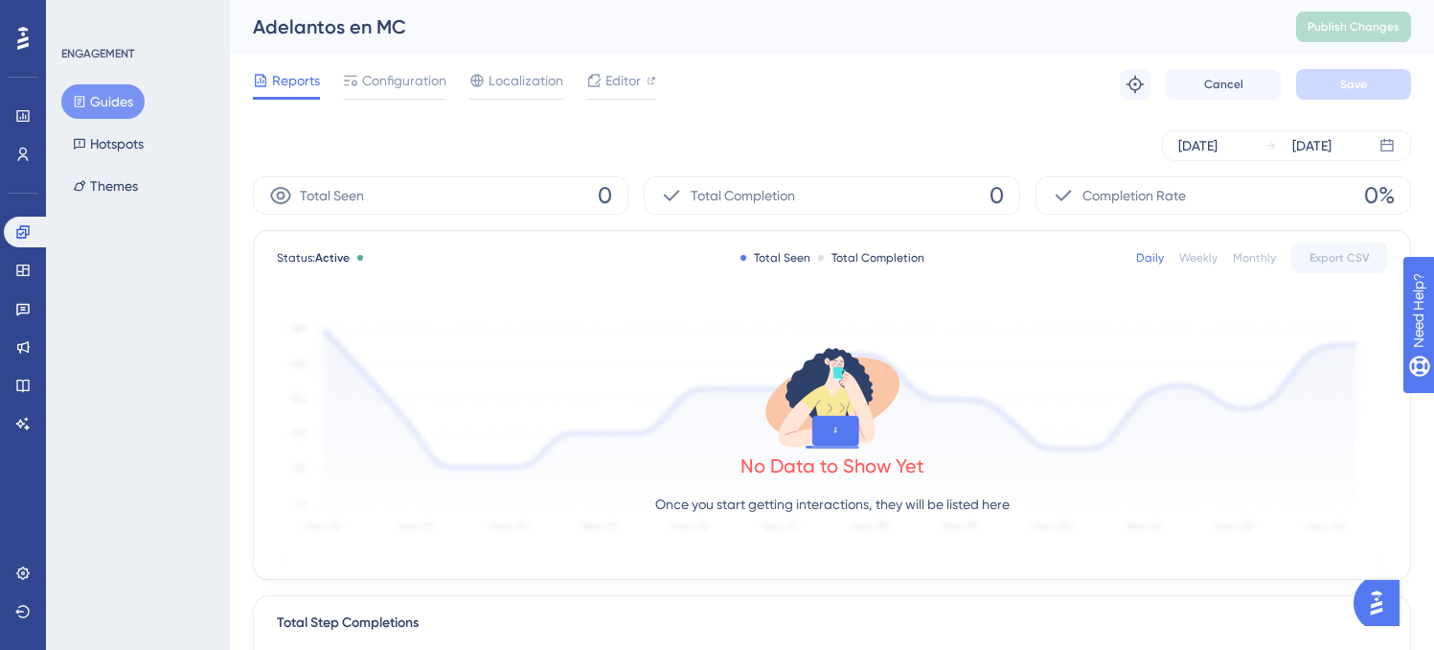
click at [107, 102] on button "Guides" at bounding box center [102, 101] width 83 height 34
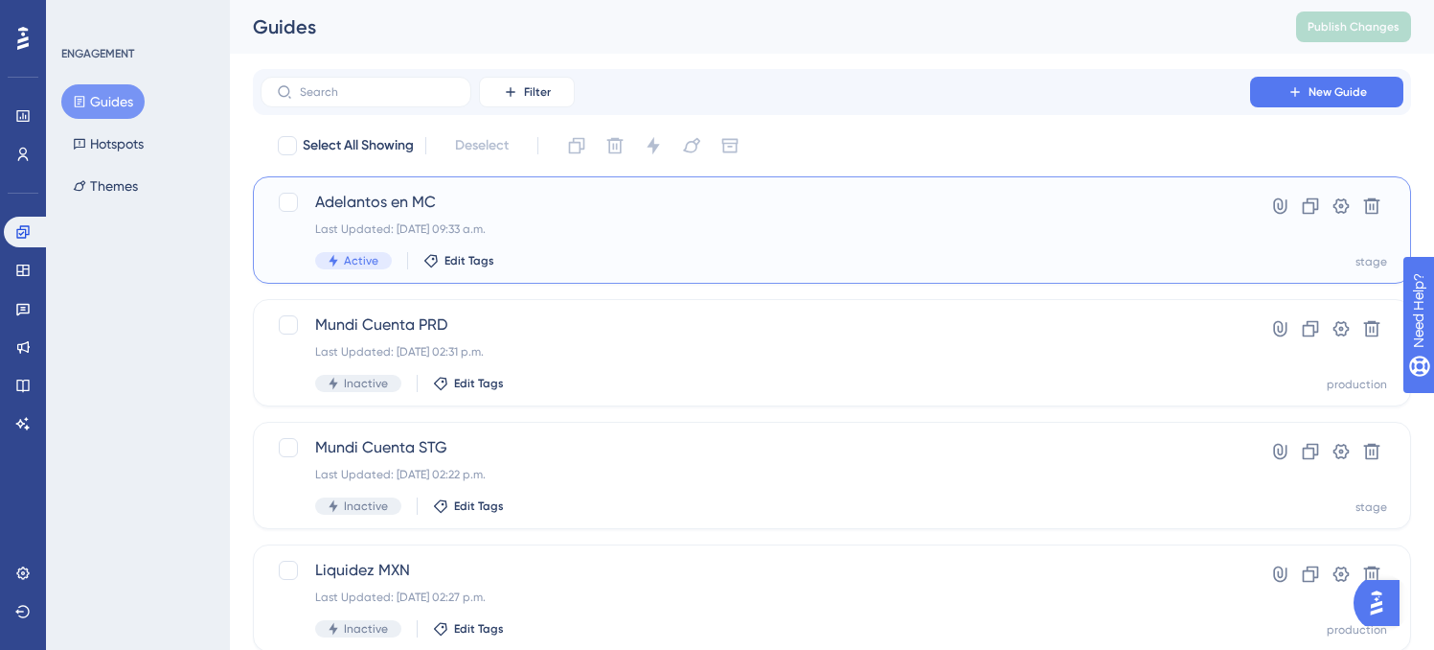
click at [911, 223] on div "Last Updated: [DATE] 09:33 a.m." at bounding box center [755, 228] width 880 height 15
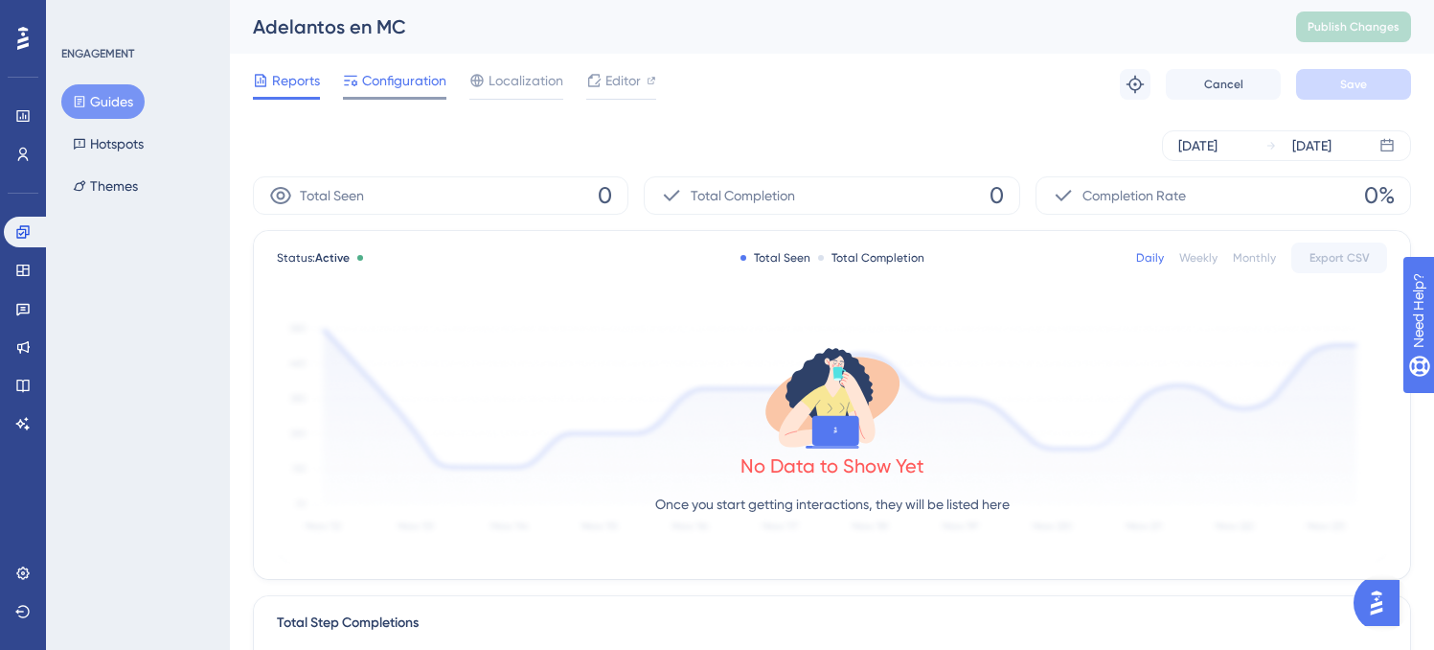
click at [413, 87] on span "Configuration" at bounding box center [404, 80] width 84 height 23
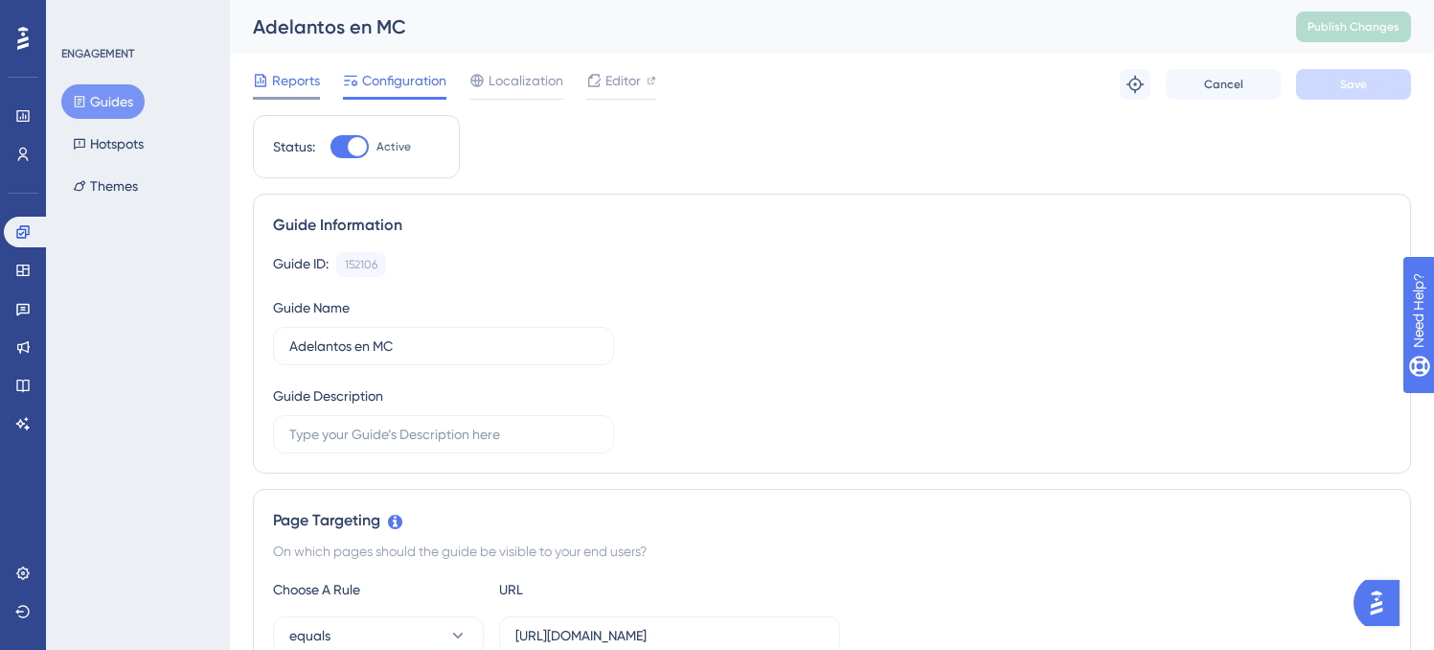
click at [307, 88] on span "Reports" at bounding box center [296, 80] width 48 height 23
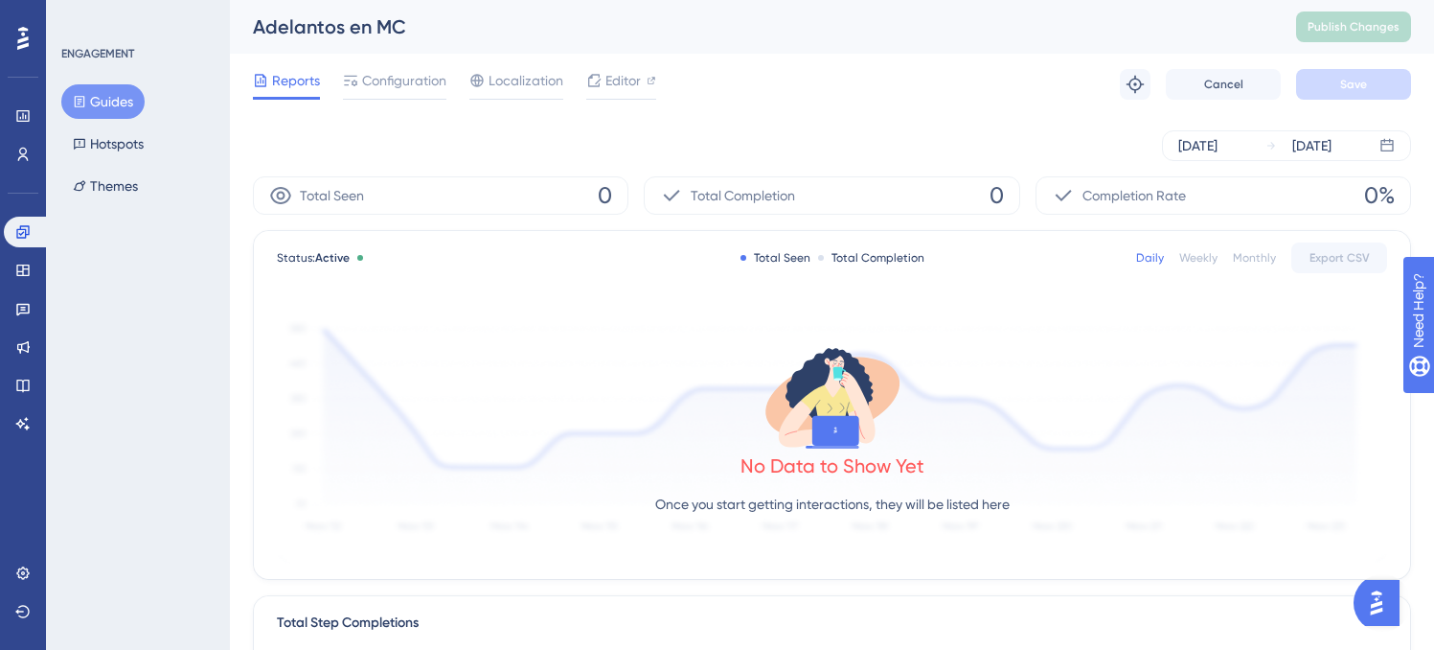
drag, startPoint x: 396, startPoint y: 92, endPoint x: 349, endPoint y: 253, distance: 167.7
click at [396, 91] on div "Configuration" at bounding box center [394, 84] width 103 height 31
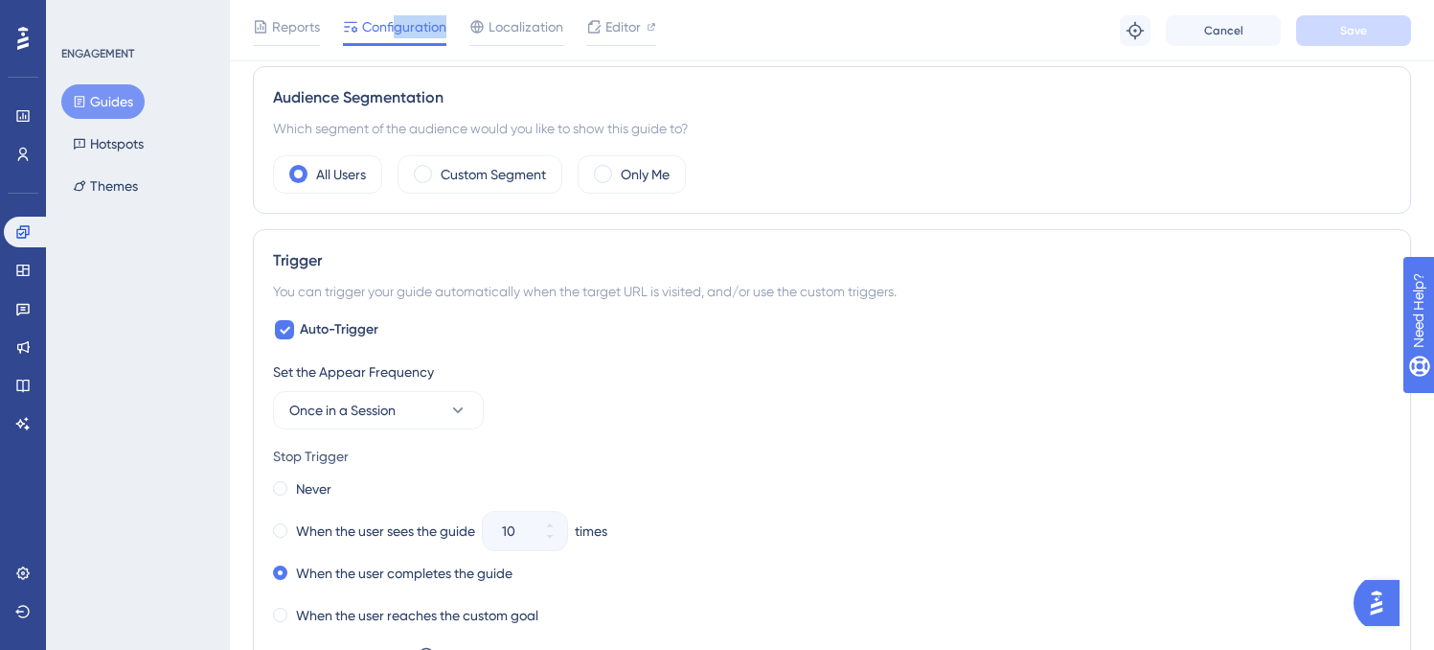
scroll to position [647, 0]
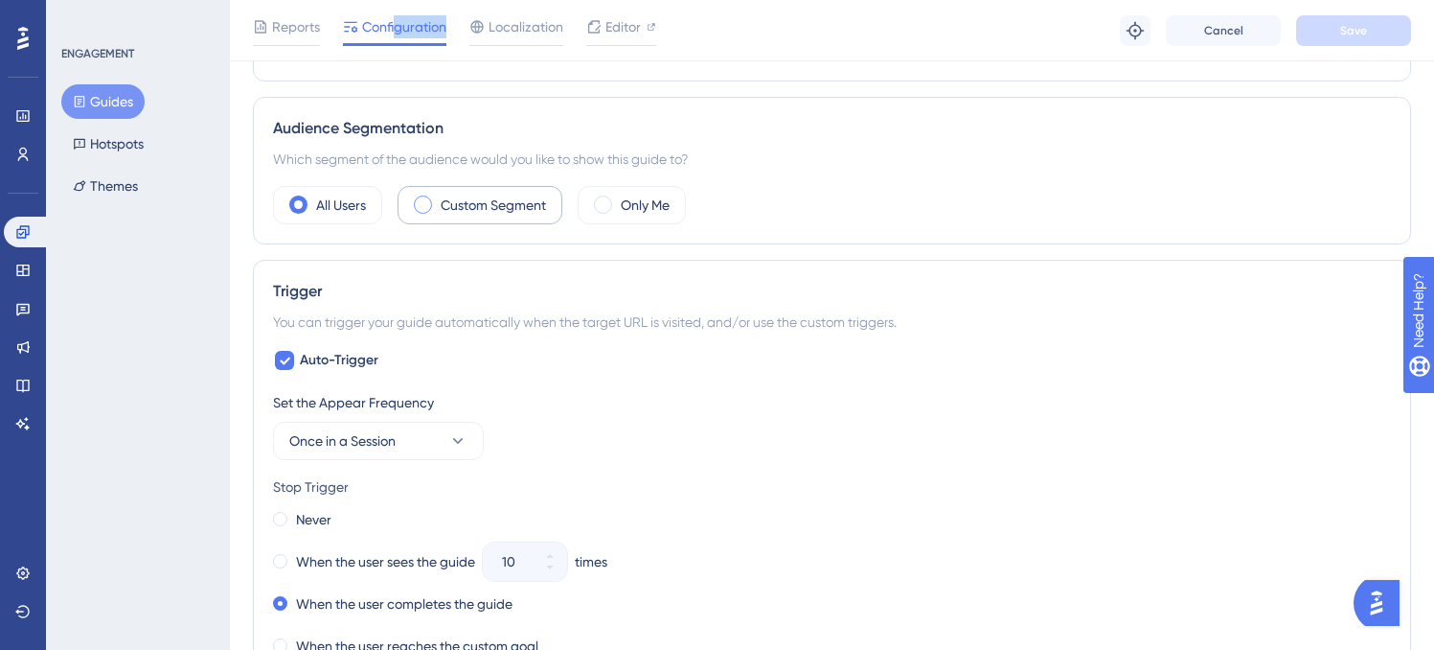
click at [491, 206] on label "Custom Segment" at bounding box center [493, 205] width 105 height 23
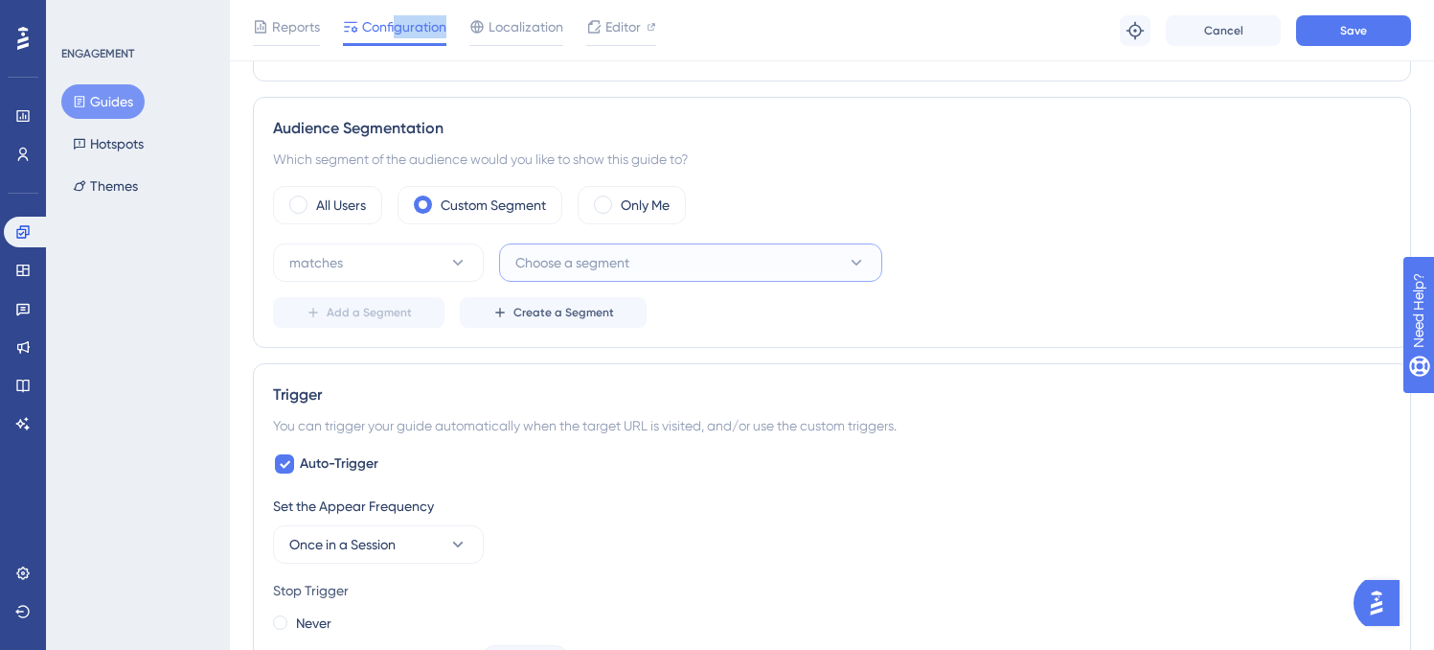
click at [795, 268] on button "Choose a segment" at bounding box center [690, 262] width 383 height 38
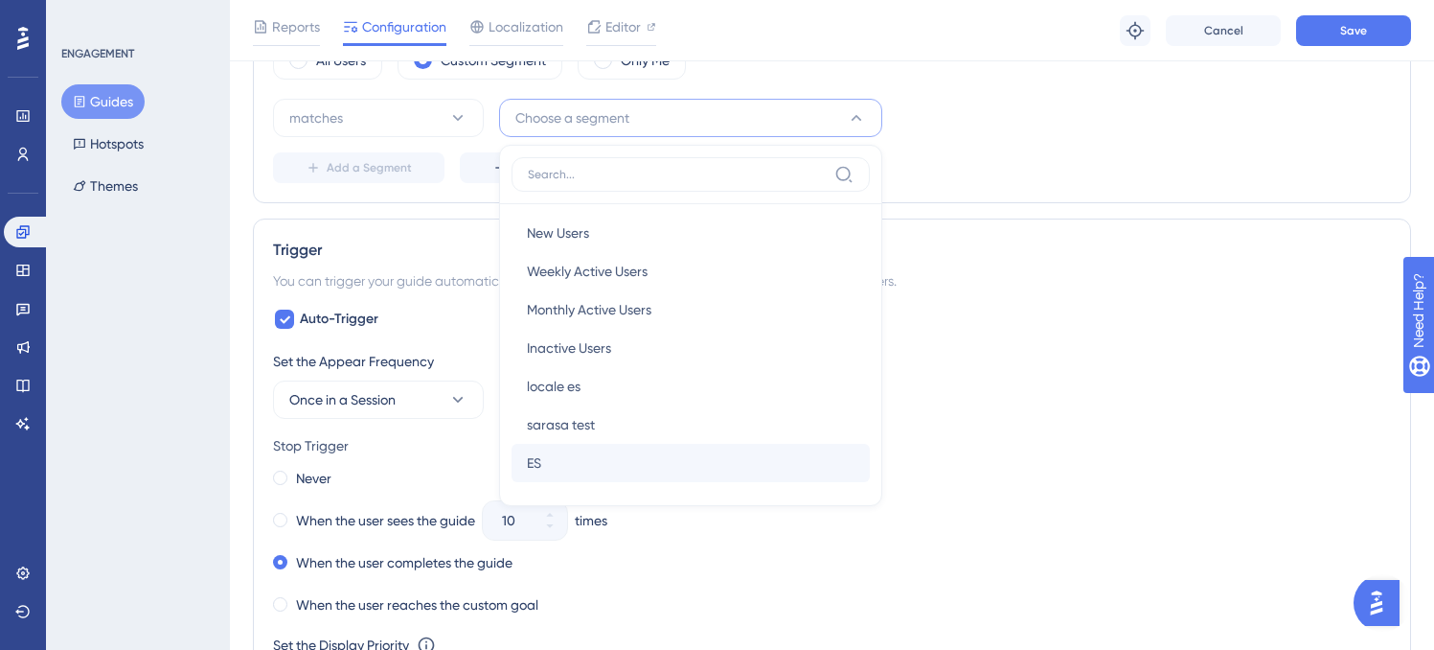
scroll to position [0, 0]
click at [443, 117] on button "matches" at bounding box center [378, 118] width 211 height 38
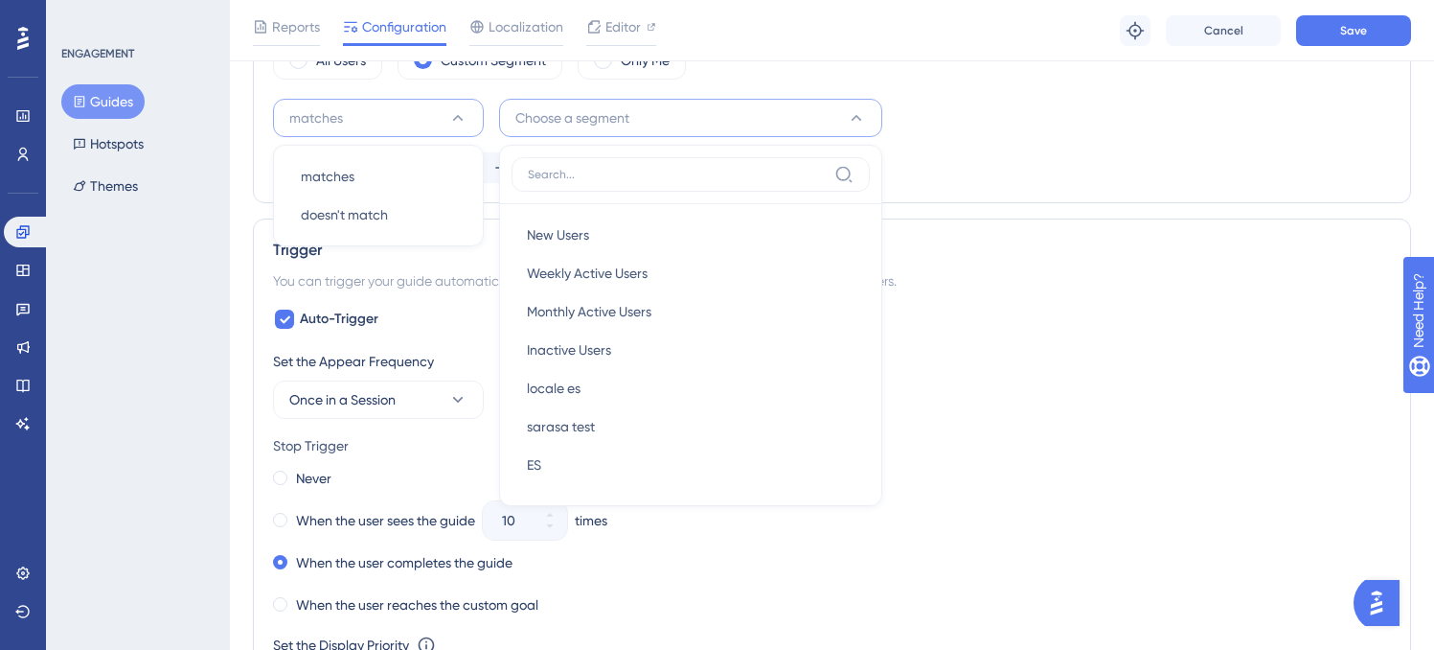
click at [443, 117] on button "matches" at bounding box center [378, 118] width 211 height 38
click at [1096, 137] on div "matches Choose a segment New Users New Users Weekly Active Users Weekly Active …" at bounding box center [832, 141] width 1118 height 84
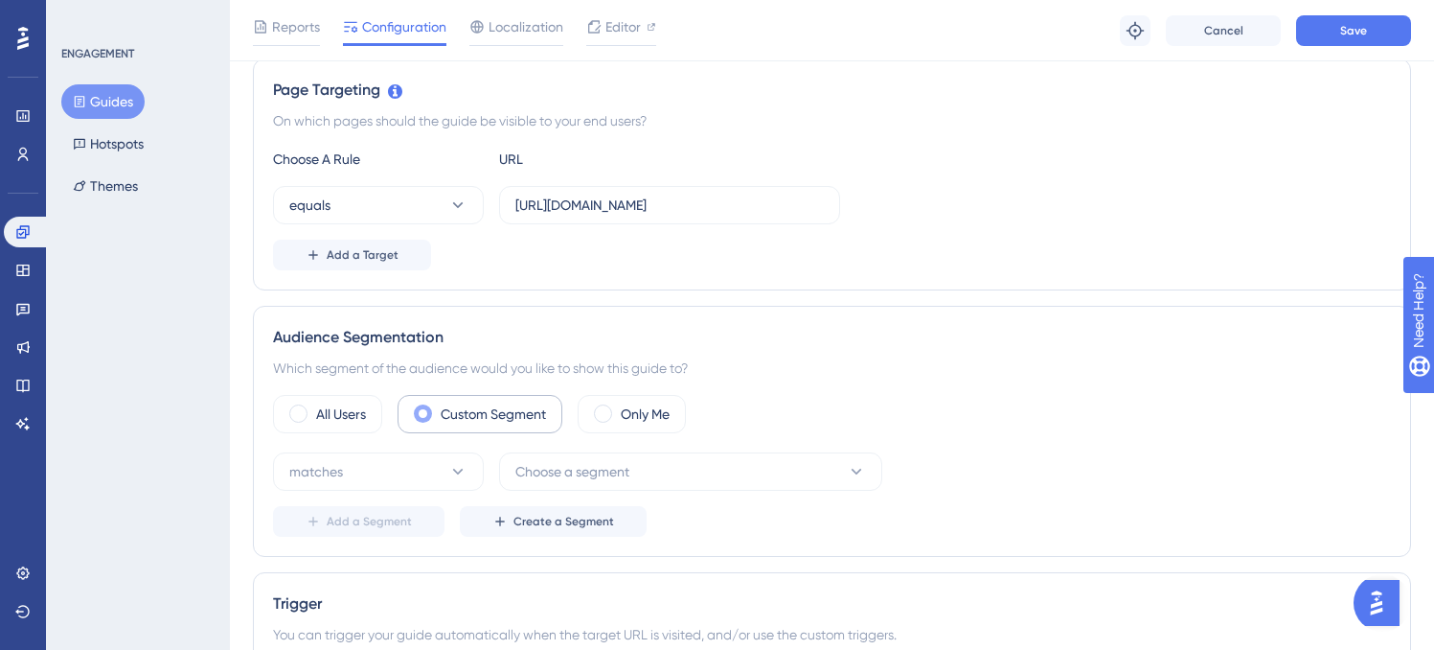
scroll to position [426, 0]
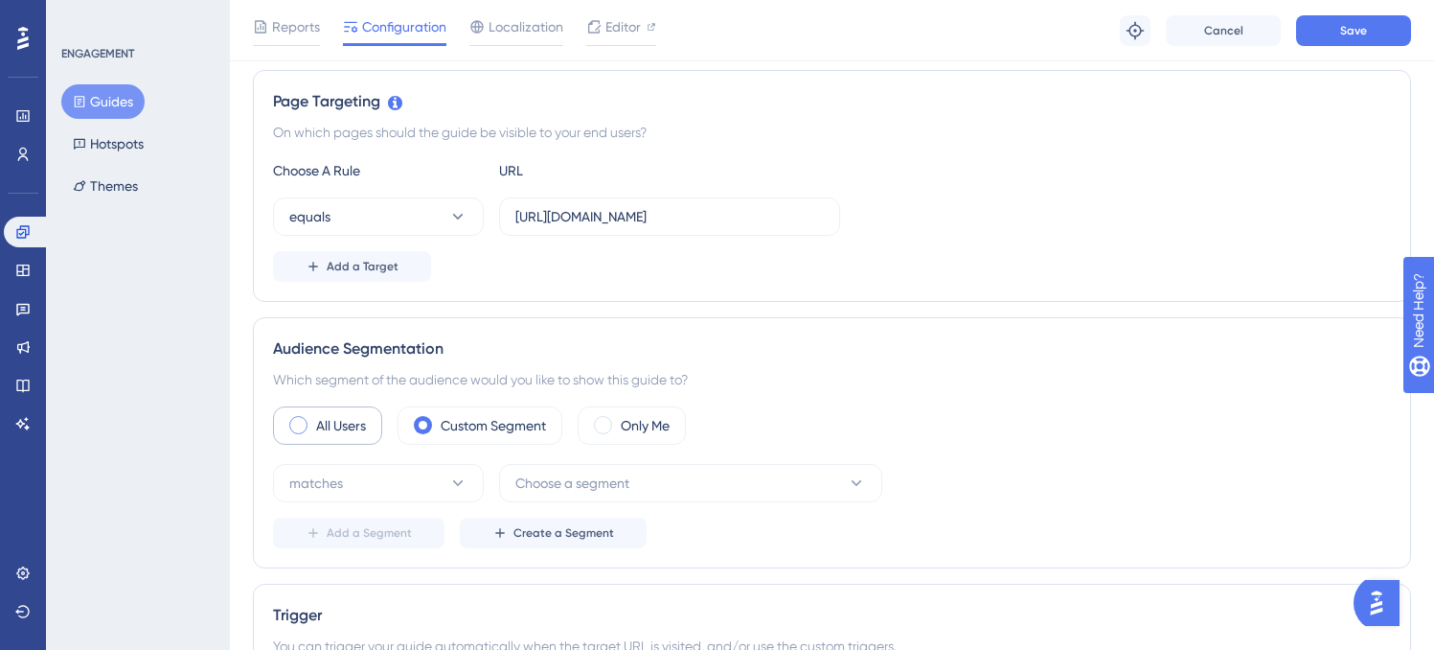
click at [297, 425] on span at bounding box center [298, 425] width 18 height 18
click at [313, 419] on input "radio" at bounding box center [313, 419] width 0 height 0
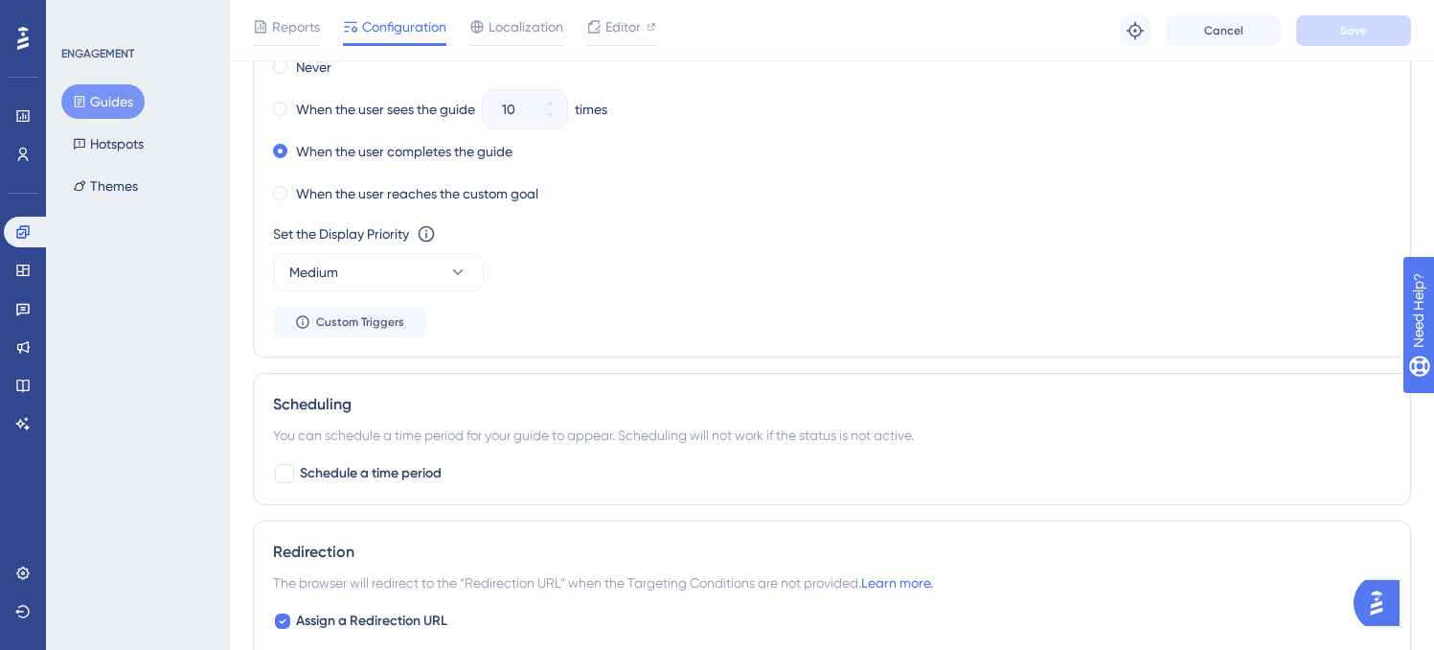
scroll to position [0, 0]
